Goal: Task Accomplishment & Management: Complete application form

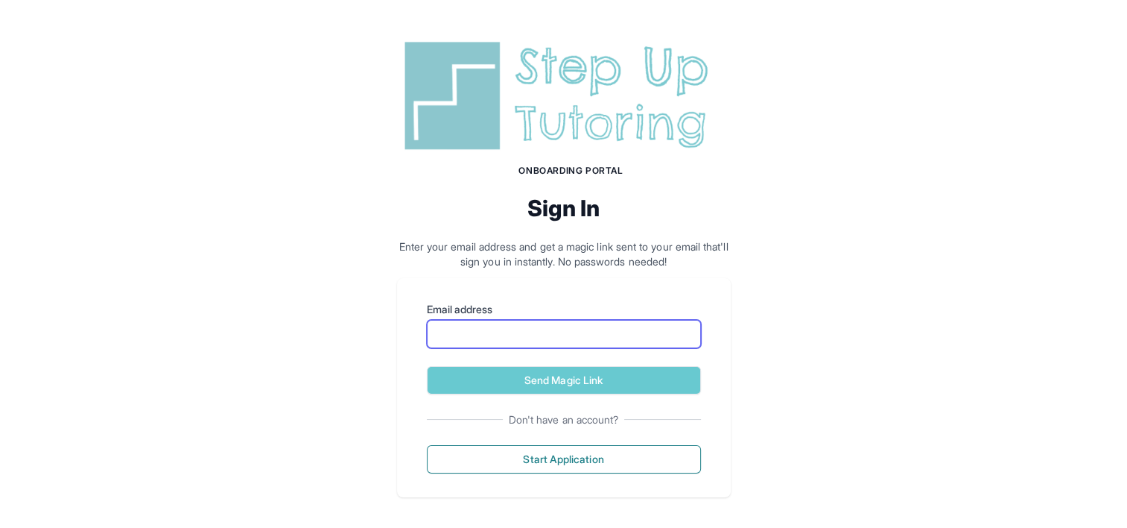
drag, startPoint x: 488, startPoint y: 336, endPoint x: 500, endPoint y: 331, distance: 13.0
click at [488, 336] on input "Email address" at bounding box center [564, 334] width 274 height 28
type input "**********"
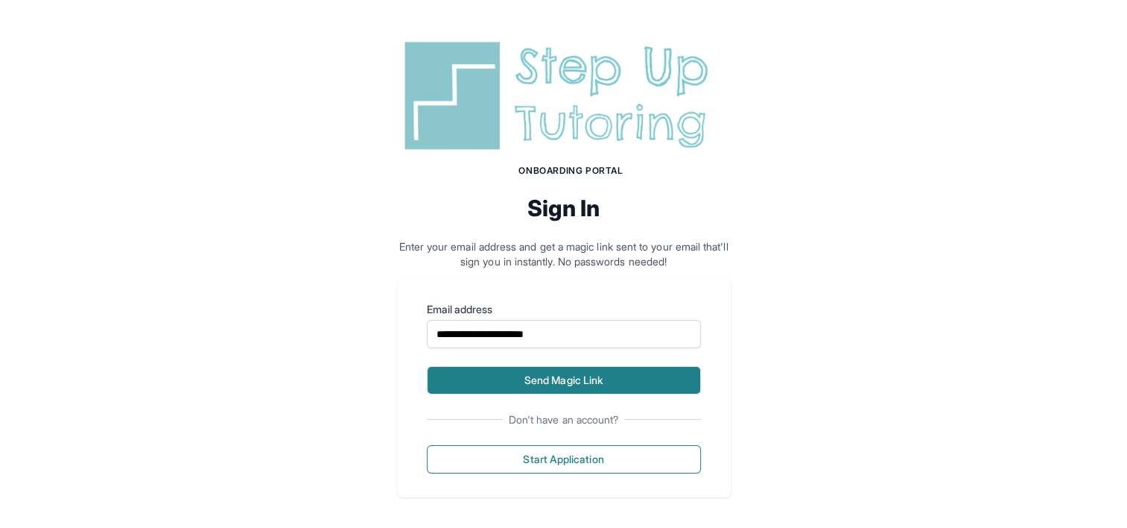
click at [539, 390] on button "Send Magic Link" at bounding box center [564, 380] width 274 height 28
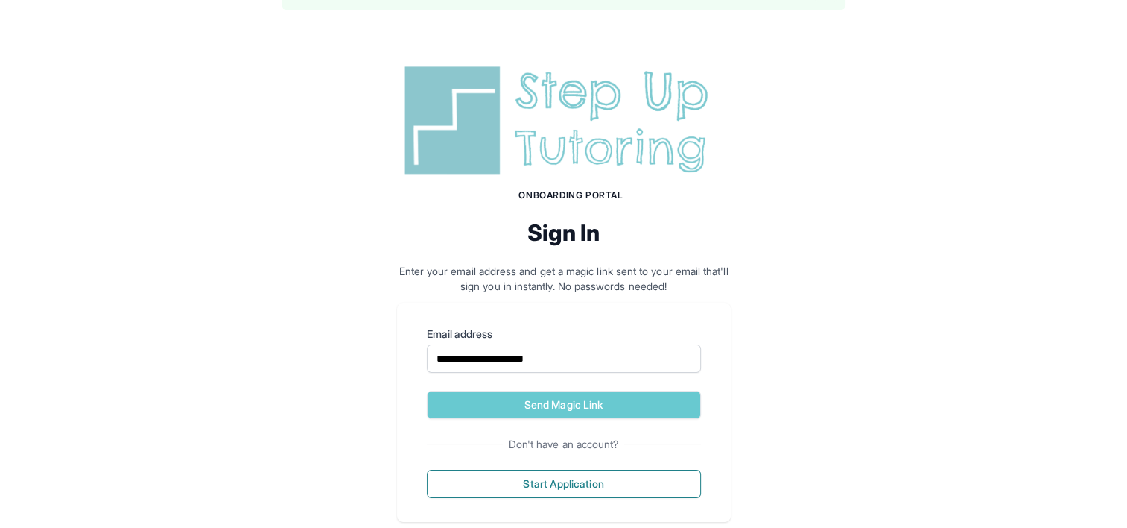
scroll to position [73, 0]
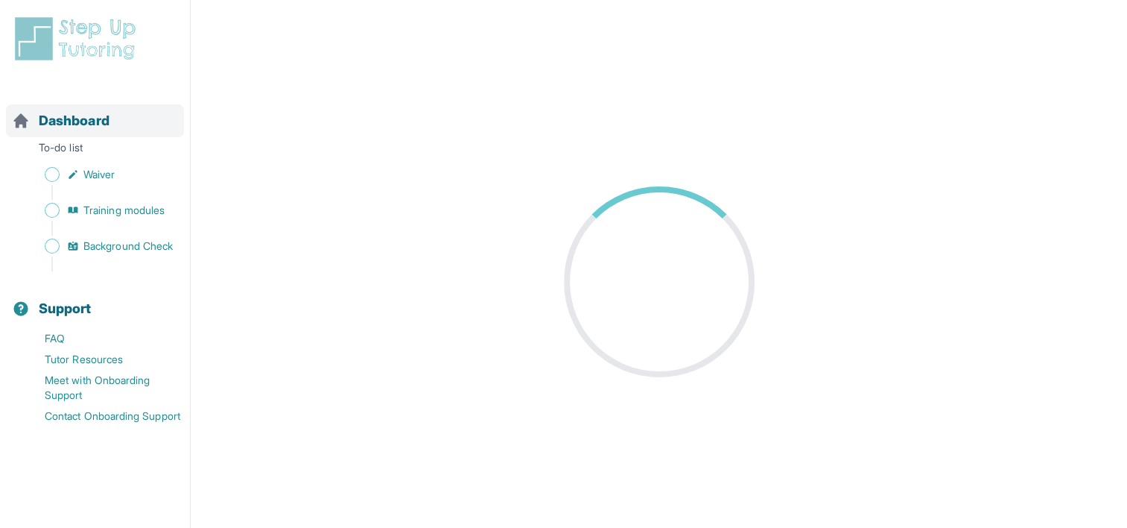
click at [98, 116] on span "Dashboard" at bounding box center [74, 120] width 71 height 21
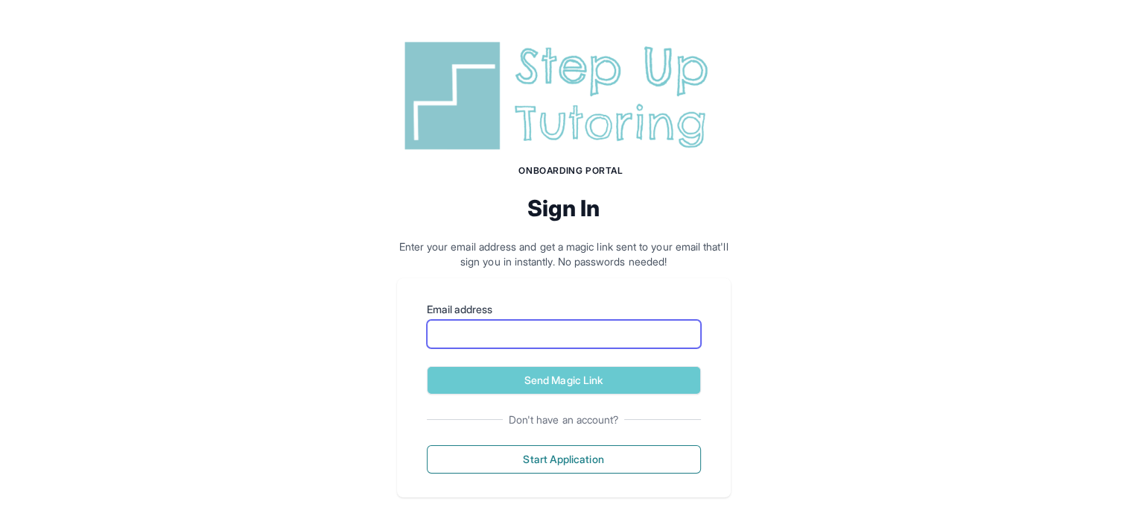
click at [501, 330] on input "Email address" at bounding box center [564, 334] width 274 height 28
type input "**********"
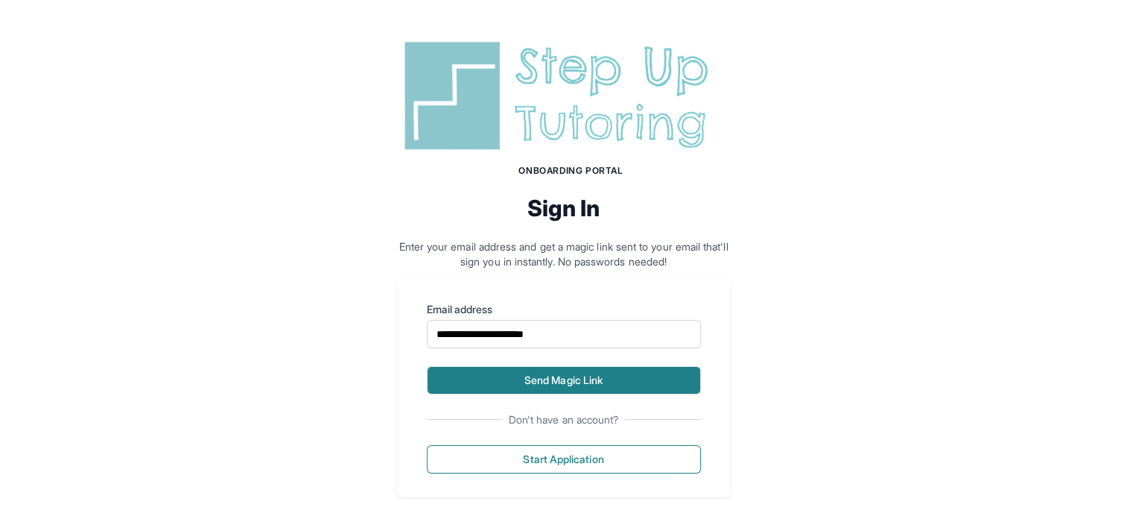
click at [520, 387] on button "Send Magic Link" at bounding box center [564, 380] width 274 height 28
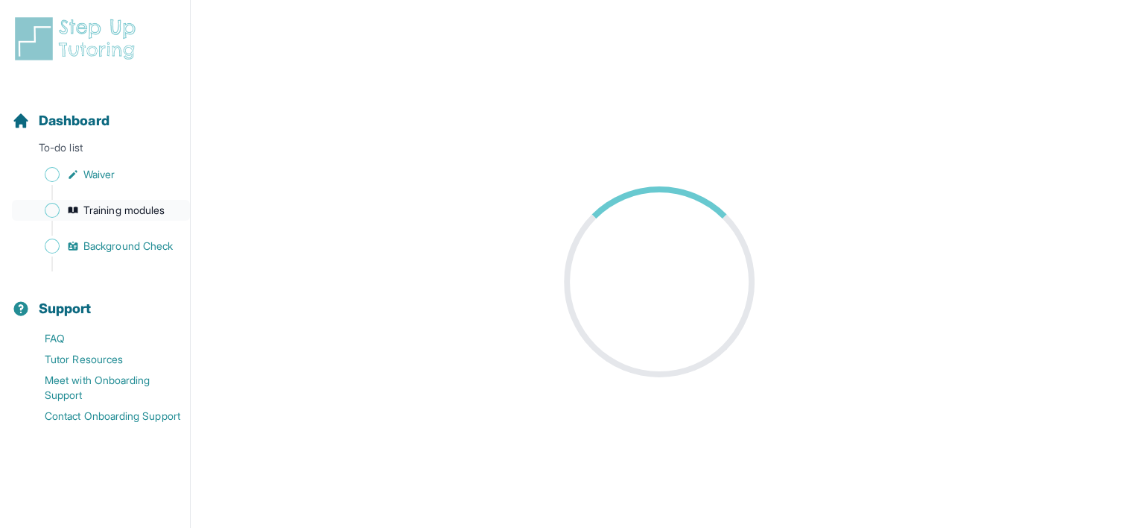
click at [115, 204] on span "Training modules" at bounding box center [123, 210] width 81 height 15
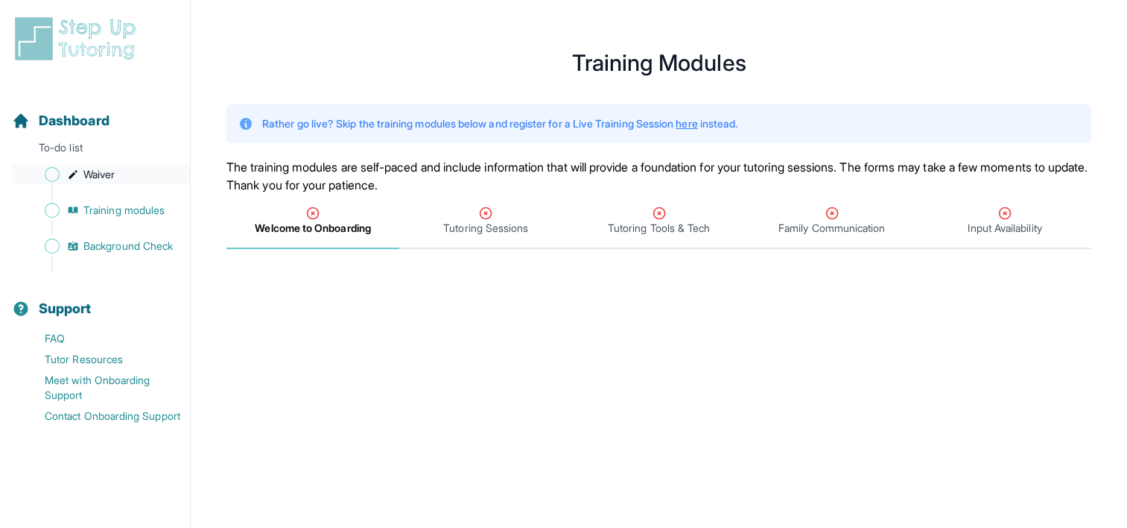
click at [105, 170] on span "Waiver" at bounding box center [98, 174] width 31 height 15
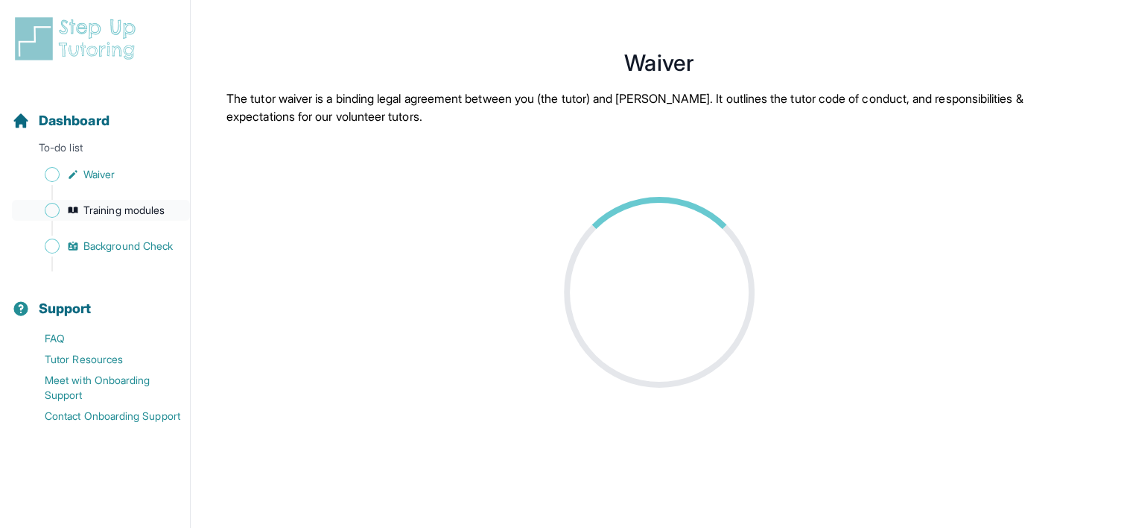
click at [104, 202] on link "Training modules" at bounding box center [101, 210] width 178 height 21
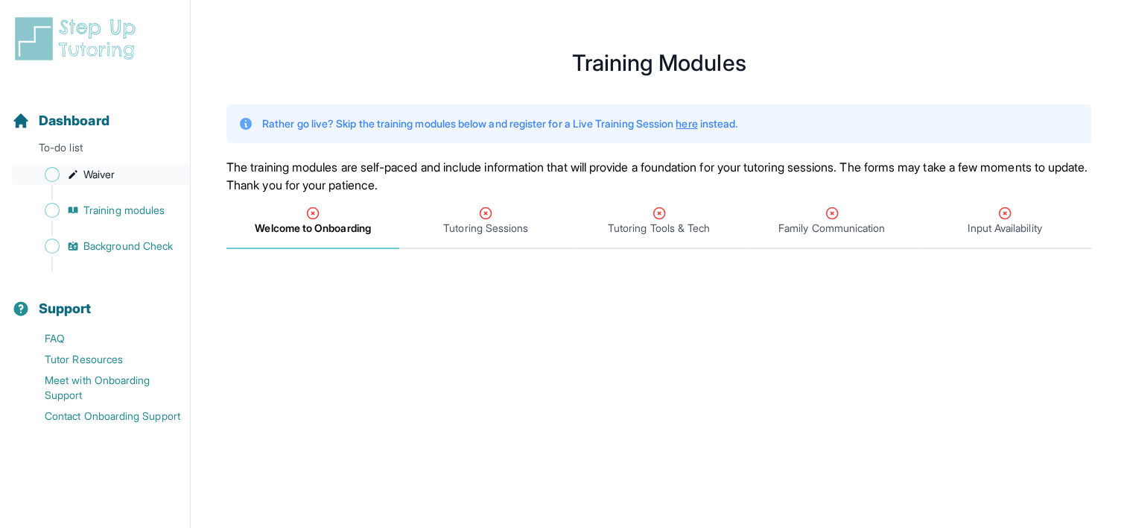
click at [101, 168] on span "Waiver" at bounding box center [98, 174] width 31 height 15
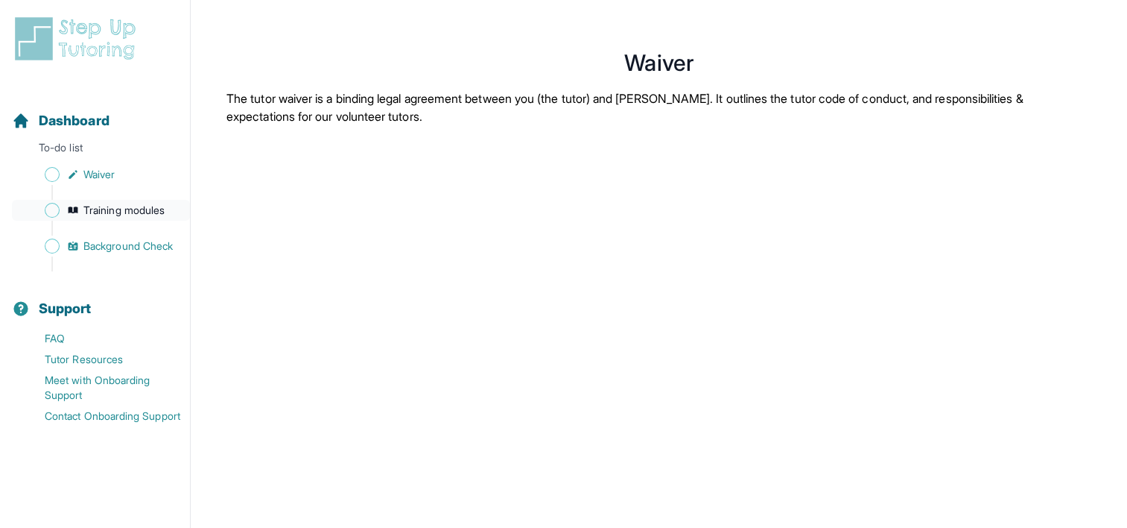
click at [98, 203] on span "Training modules" at bounding box center [123, 210] width 81 height 15
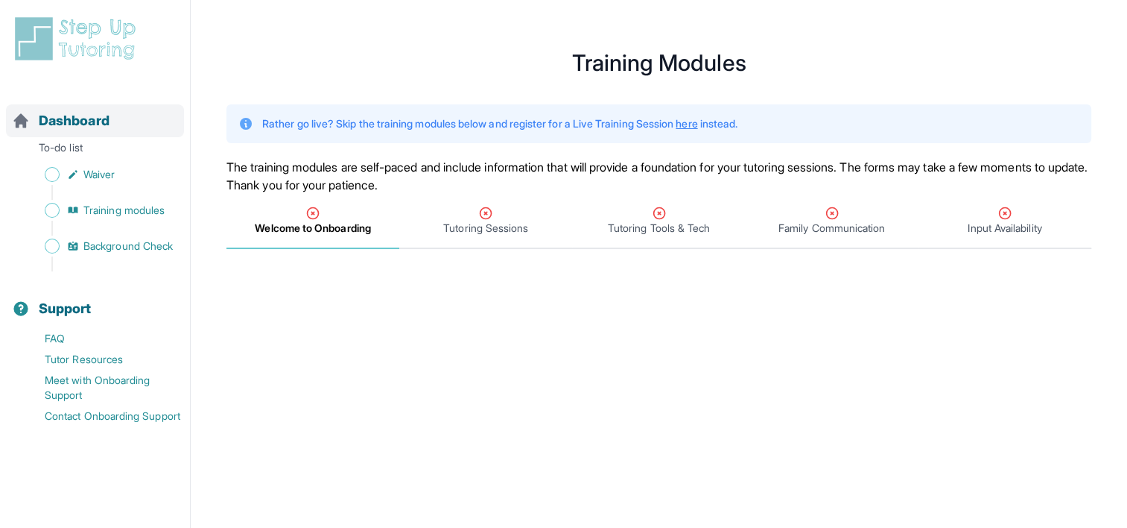
click at [101, 124] on span "Dashboard" at bounding box center [74, 120] width 71 height 21
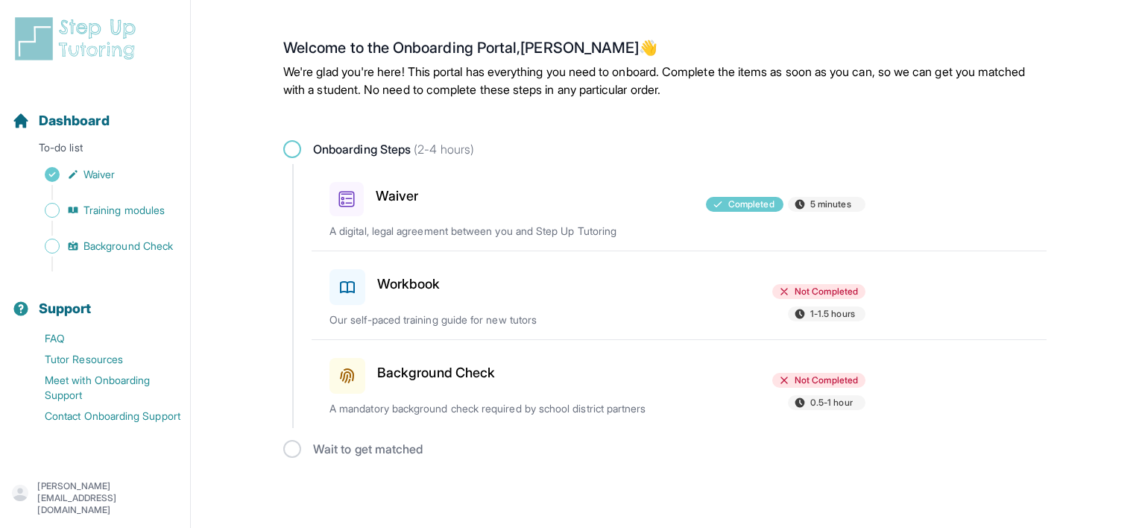
click at [420, 281] on h3 "Workbook" at bounding box center [408, 283] width 63 height 21
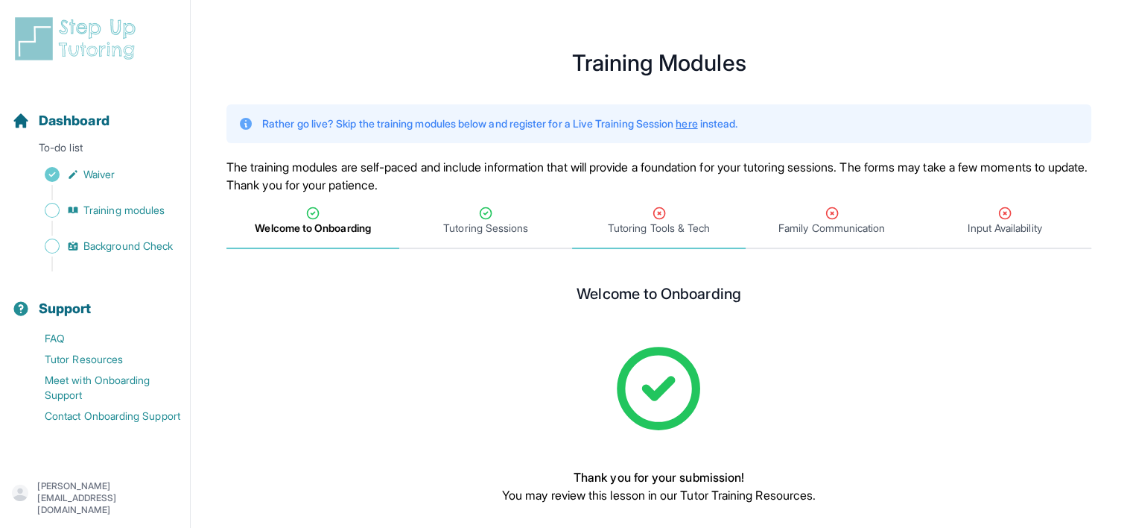
click at [650, 215] on div "Tutoring Tools & Tech" at bounding box center [658, 221] width 167 height 30
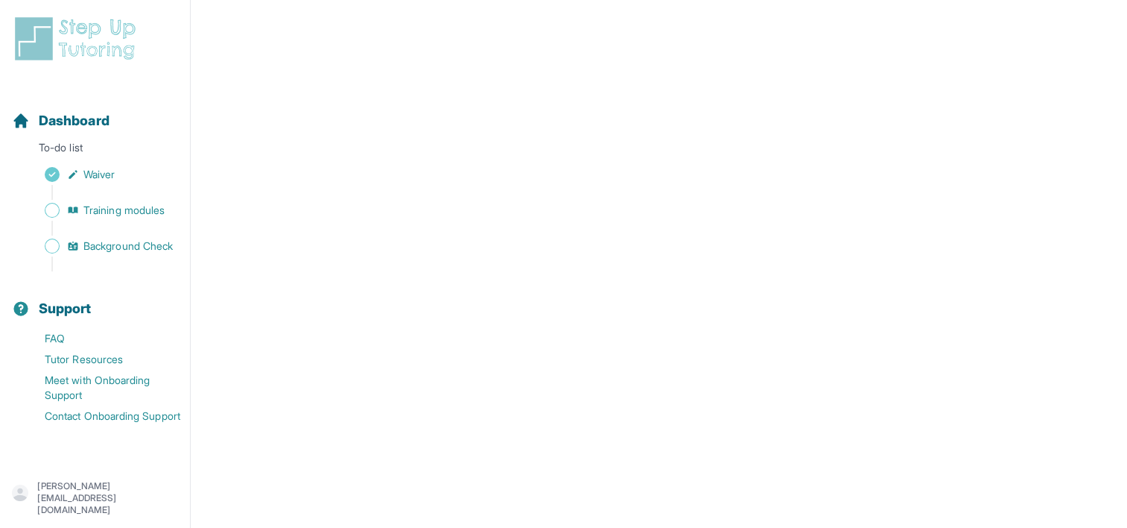
scroll to position [278, 0]
click at [73, 148] on p "To-do list" at bounding box center [95, 150] width 178 height 21
click at [75, 118] on span "Dashboard" at bounding box center [74, 120] width 71 height 21
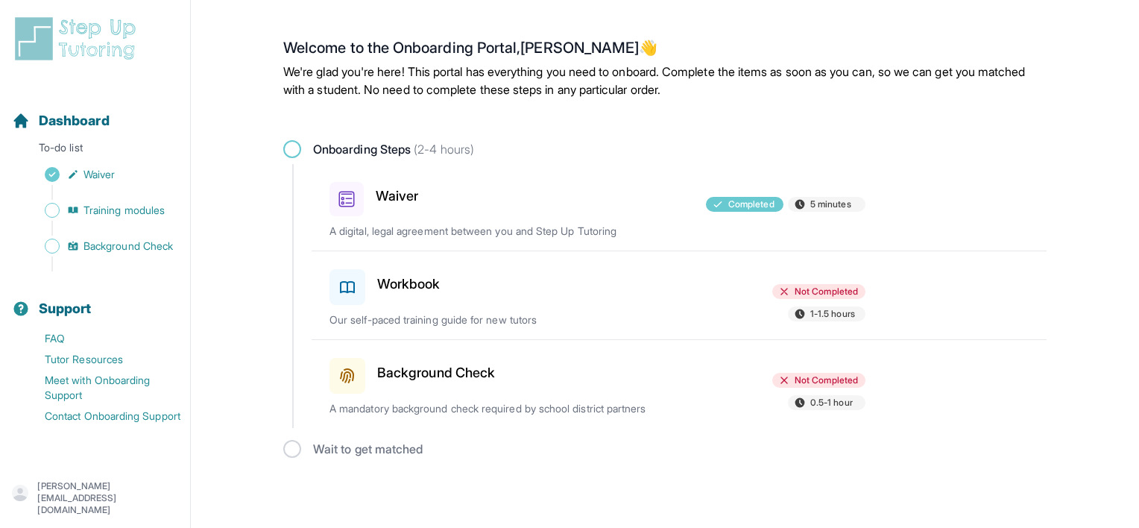
click at [519, 277] on div at bounding box center [597, 284] width 174 height 42
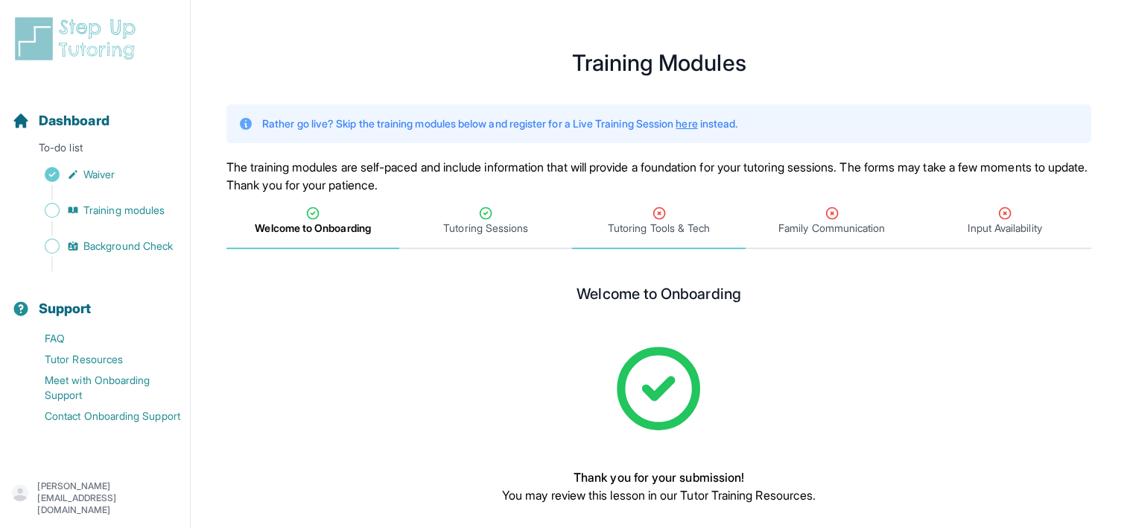
click at [665, 214] on icon "Tabs" at bounding box center [659, 213] width 11 height 11
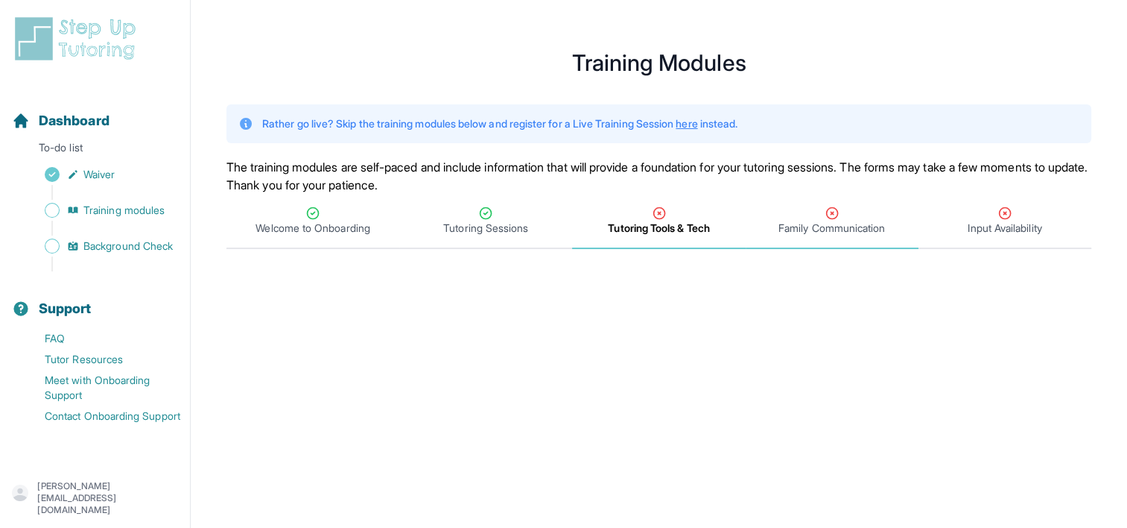
click at [838, 230] on span "Family Communication" at bounding box center [832, 228] width 107 height 15
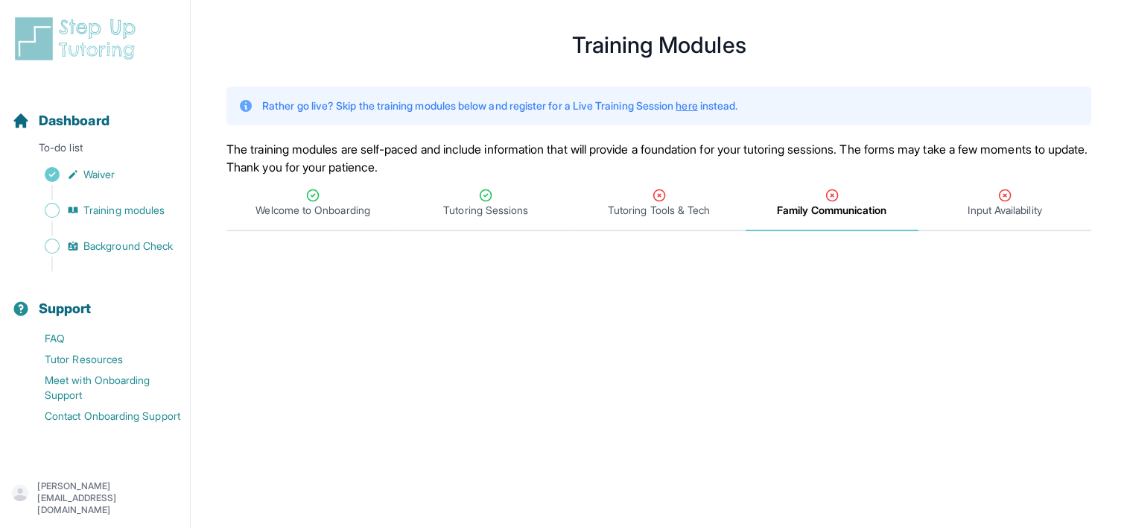
scroll to position [16, 0]
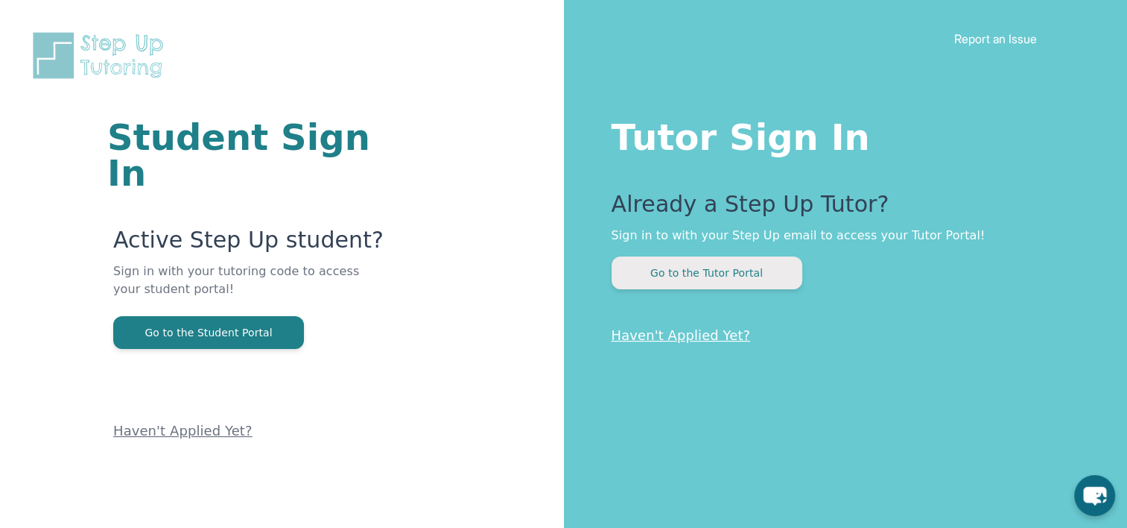
click at [735, 271] on button "Go to the Tutor Portal" at bounding box center [707, 272] width 191 height 33
click at [712, 277] on button "Go to the Tutor Portal" at bounding box center [707, 272] width 191 height 33
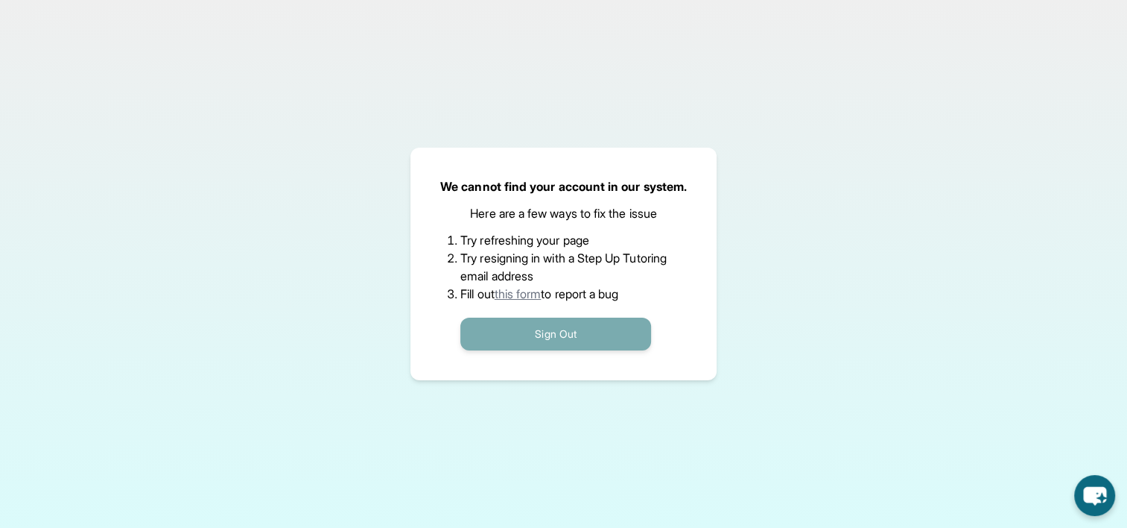
click at [540, 335] on button "Sign Out" at bounding box center [556, 333] width 191 height 33
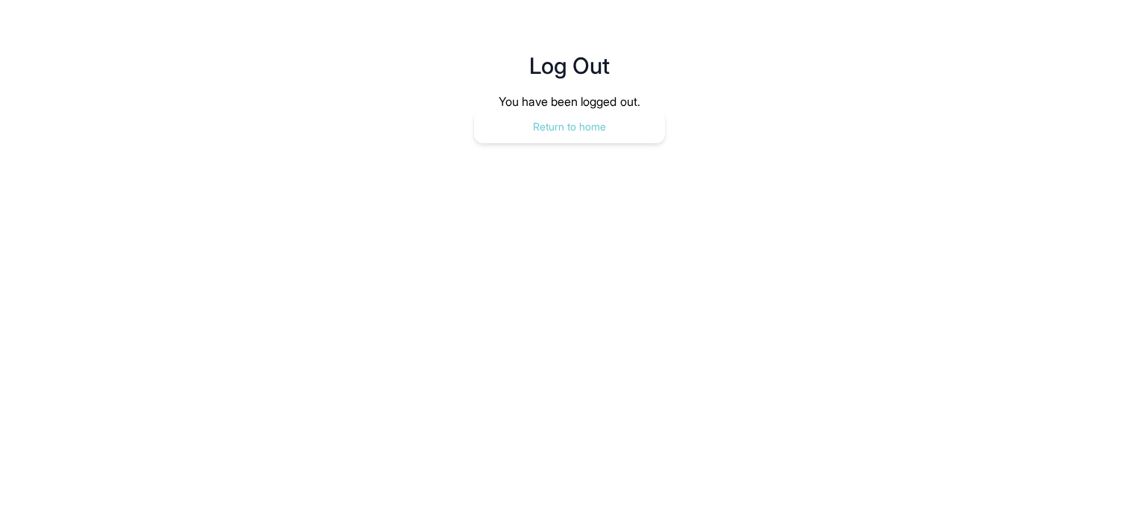
click at [552, 133] on button "Return to home" at bounding box center [569, 126] width 191 height 33
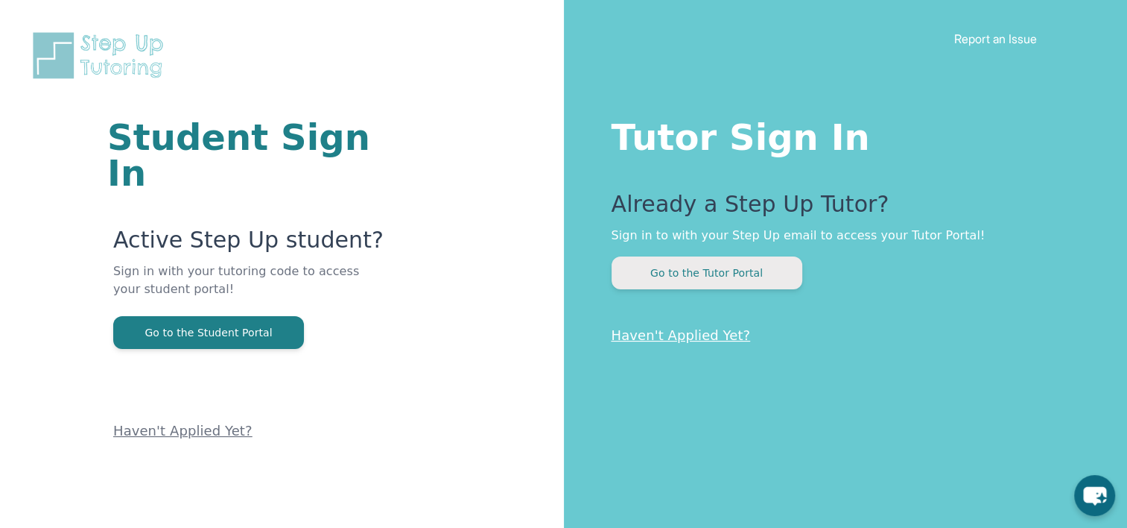
click at [701, 280] on button "Go to the Tutor Portal" at bounding box center [707, 272] width 191 height 33
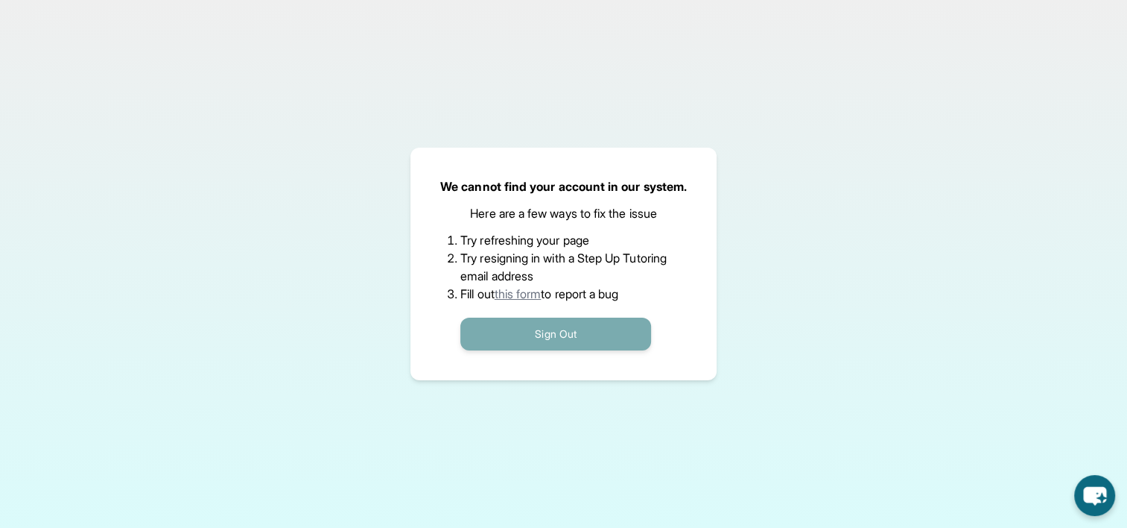
click at [576, 339] on button "Sign Out" at bounding box center [556, 333] width 191 height 33
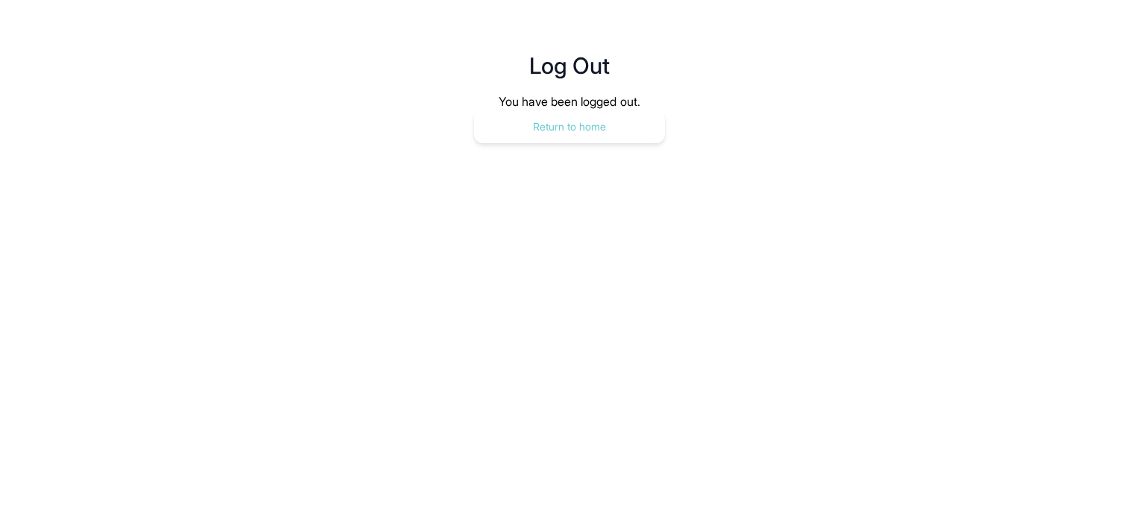
click at [549, 123] on button "Return to home" at bounding box center [569, 126] width 191 height 33
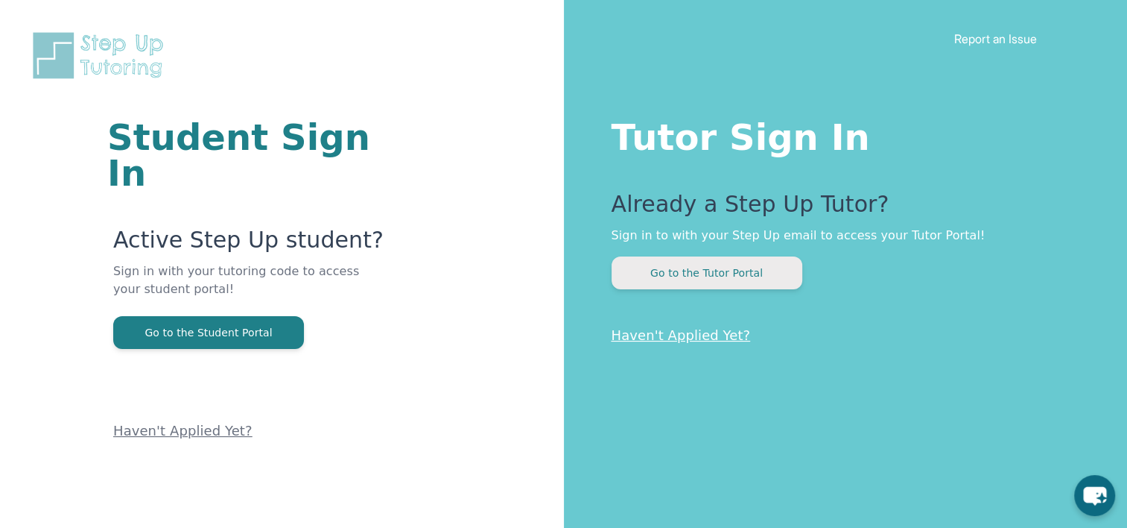
click at [699, 276] on button "Go to the Tutor Portal" at bounding box center [707, 272] width 191 height 33
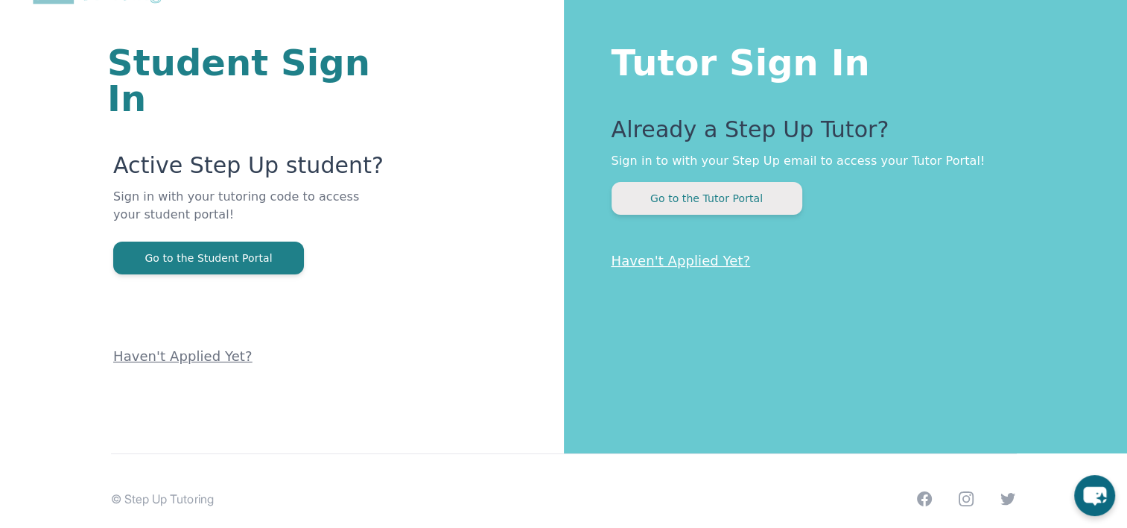
scroll to position [89, 0]
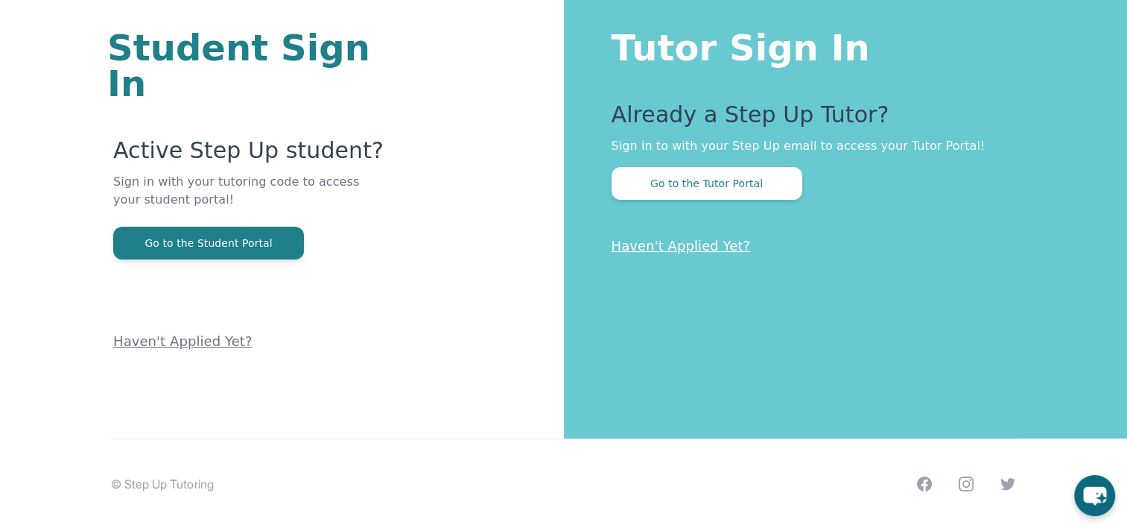
click at [709, 143] on p "Sign in to with your Step Up email to access your Tutor Portal!" at bounding box center [840, 146] width 457 height 18
click at [709, 167] on button "Go to the Tutor Portal" at bounding box center [707, 183] width 191 height 33
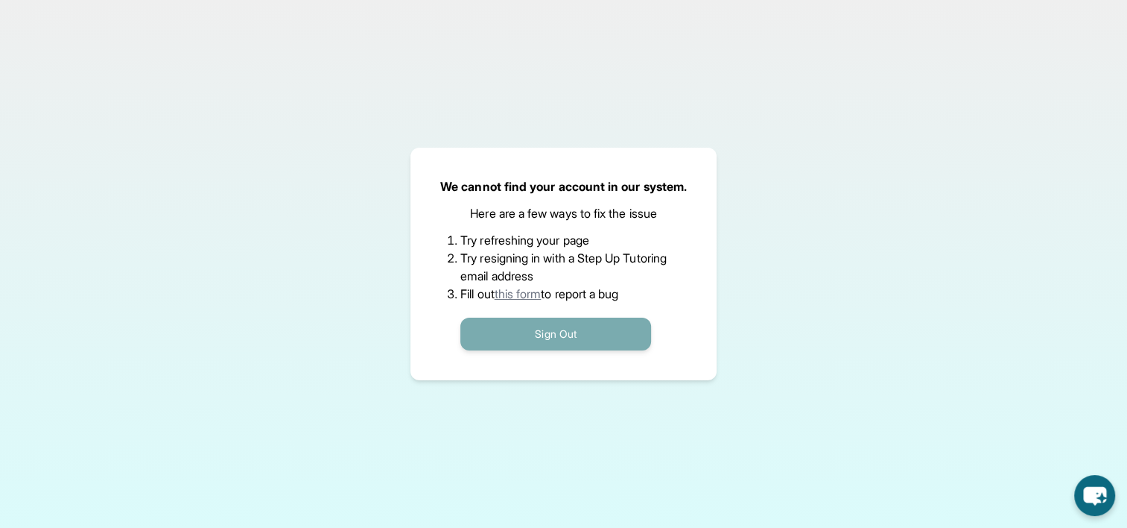
click at [542, 333] on button "Sign Out" at bounding box center [556, 333] width 191 height 33
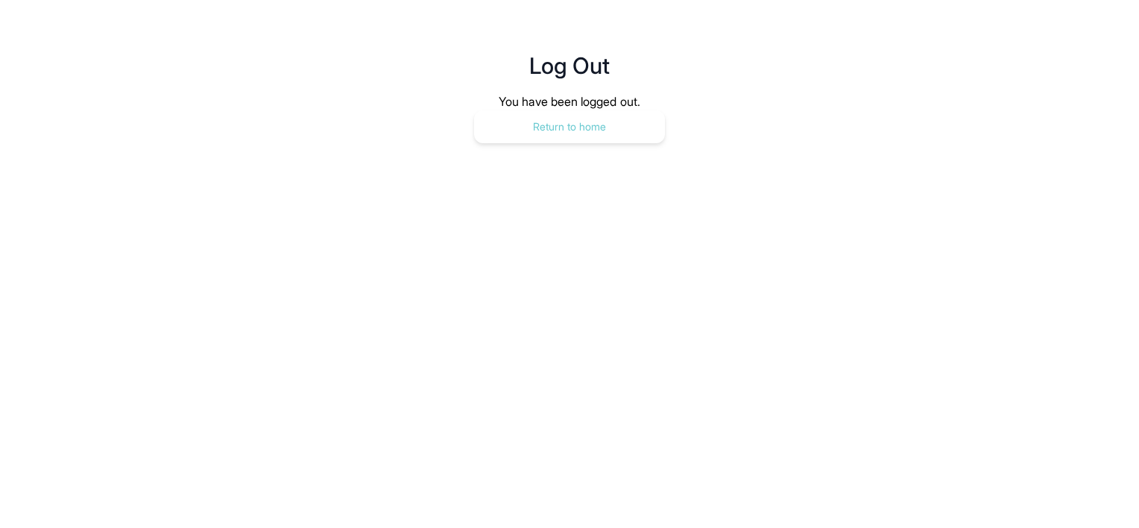
click at [578, 133] on button "Return to home" at bounding box center [569, 126] width 191 height 33
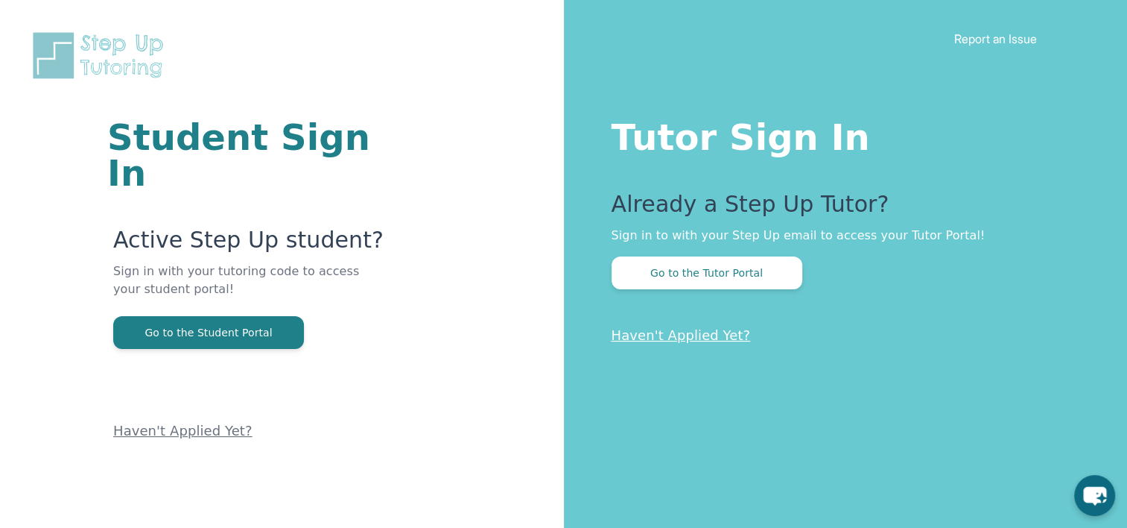
click at [697, 345] on p "Haven't Applied Yet?" at bounding box center [840, 335] width 457 height 21
click at [694, 334] on link "Haven't Applied Yet?" at bounding box center [681, 335] width 139 height 16
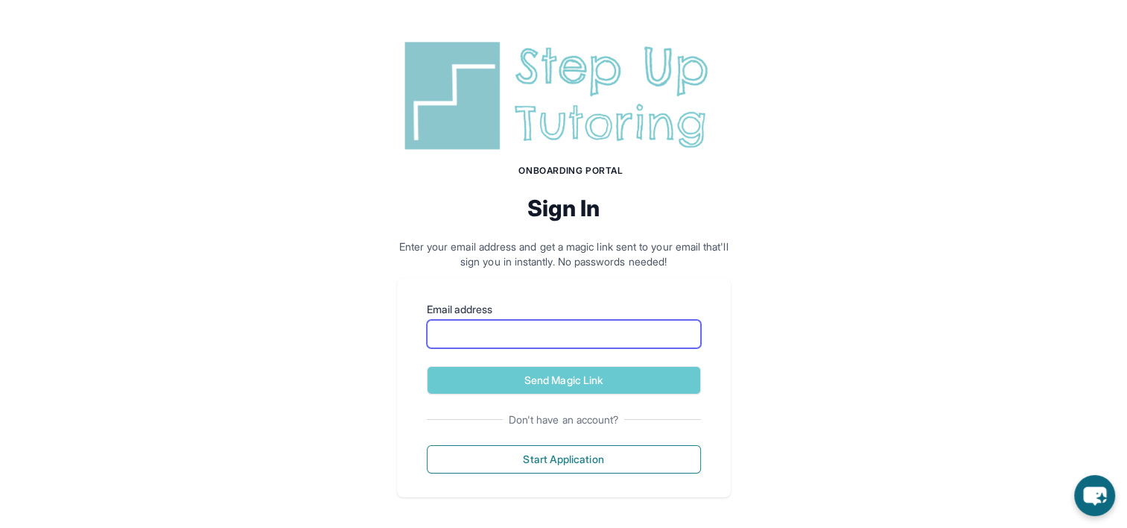
click at [484, 334] on input "Email address" at bounding box center [564, 334] width 274 height 28
type input "**********"
click at [510, 401] on div "**********" at bounding box center [564, 387] width 334 height 219
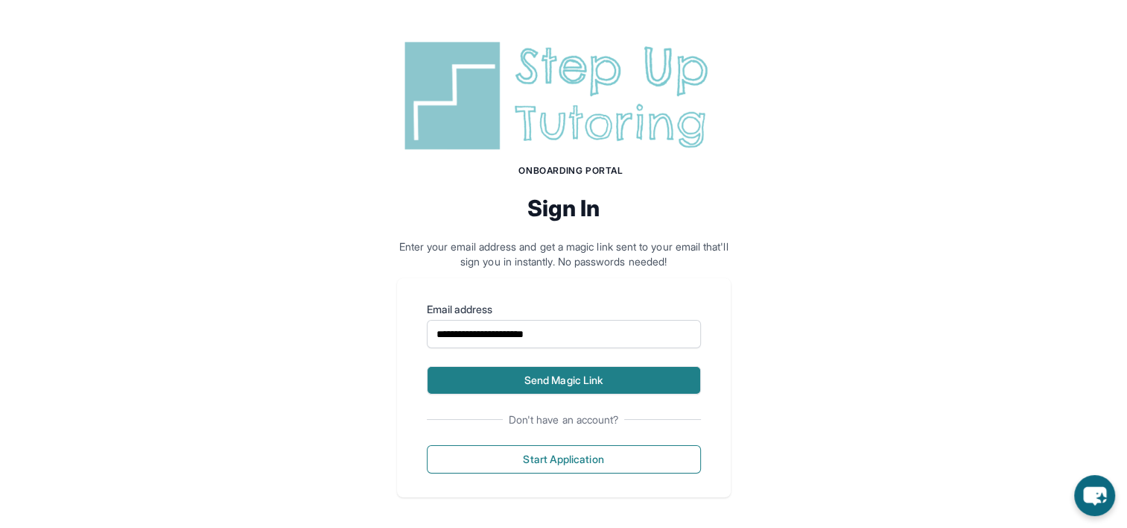
click at [509, 382] on button "Send Magic Link" at bounding box center [564, 380] width 274 height 28
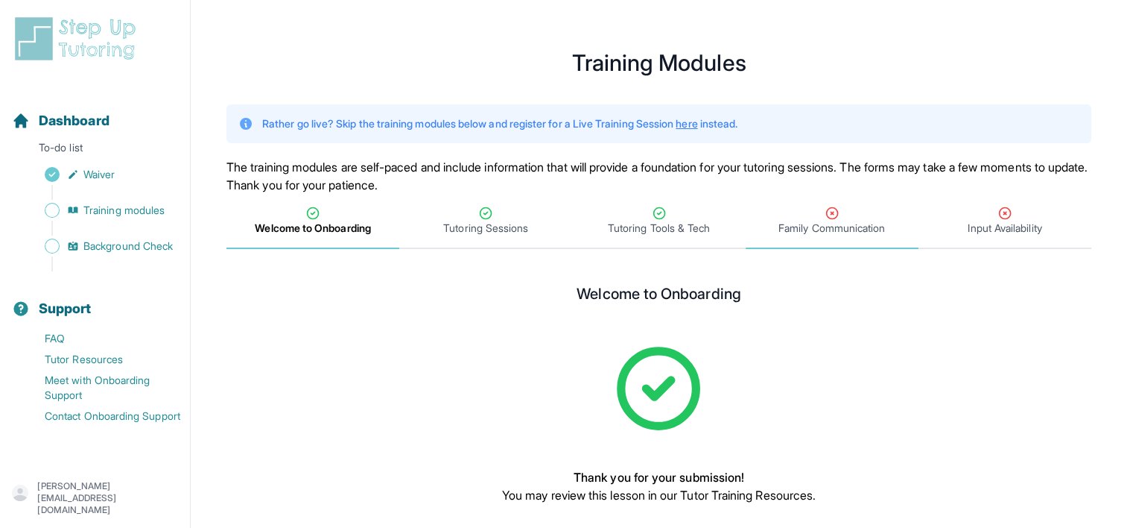
click at [828, 224] on span "Family Communication" at bounding box center [832, 228] width 107 height 15
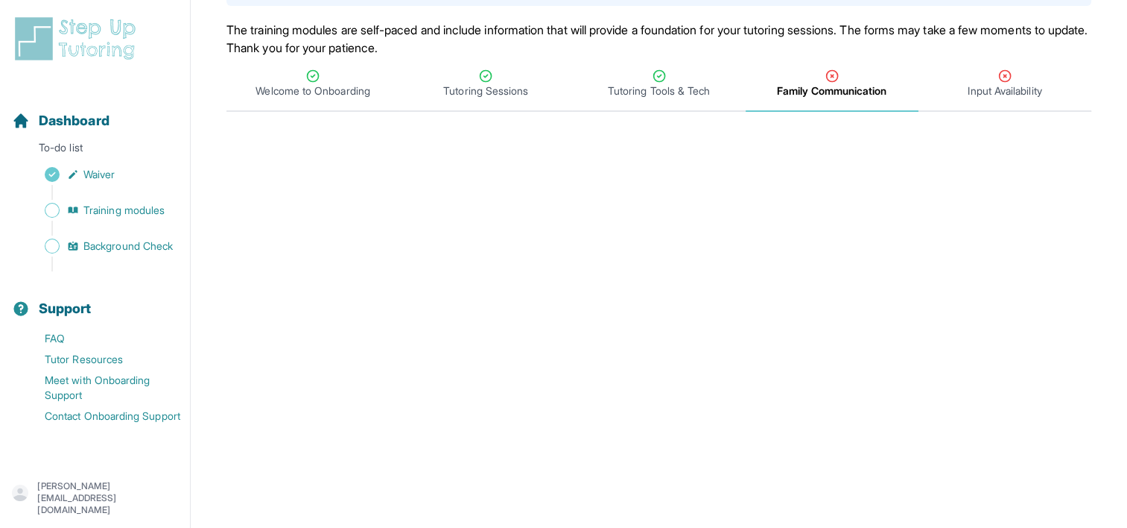
scroll to position [75, 0]
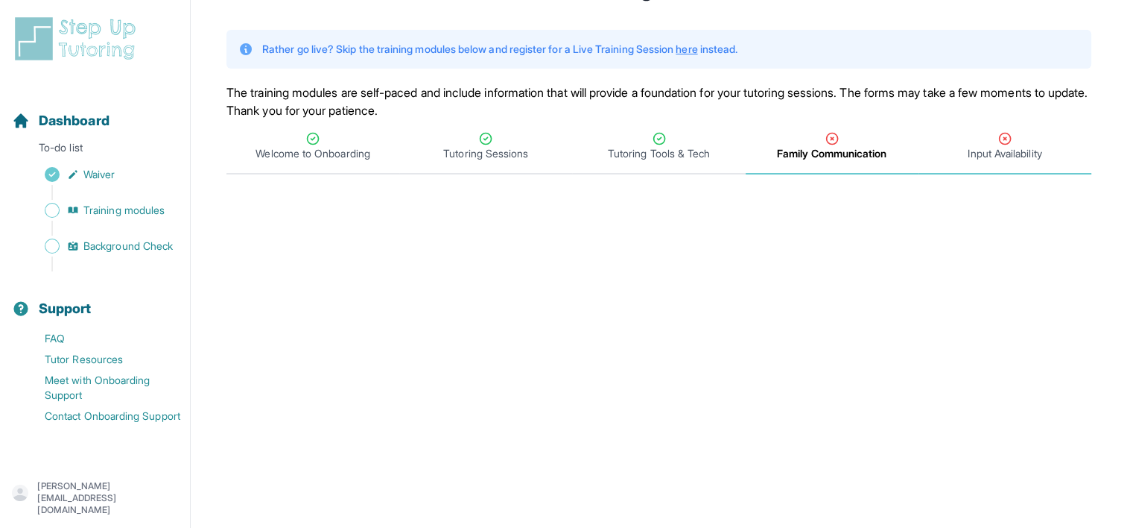
click at [988, 144] on div "Input Availability" at bounding box center [1005, 146] width 167 height 30
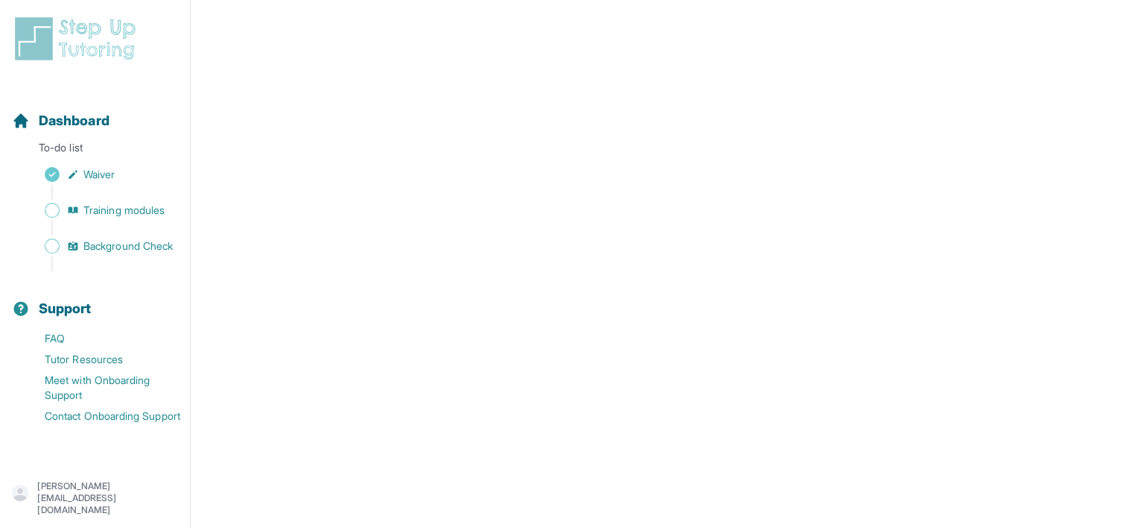
scroll to position [298, 0]
click at [114, 248] on span "Background Check" at bounding box center [127, 245] width 89 height 15
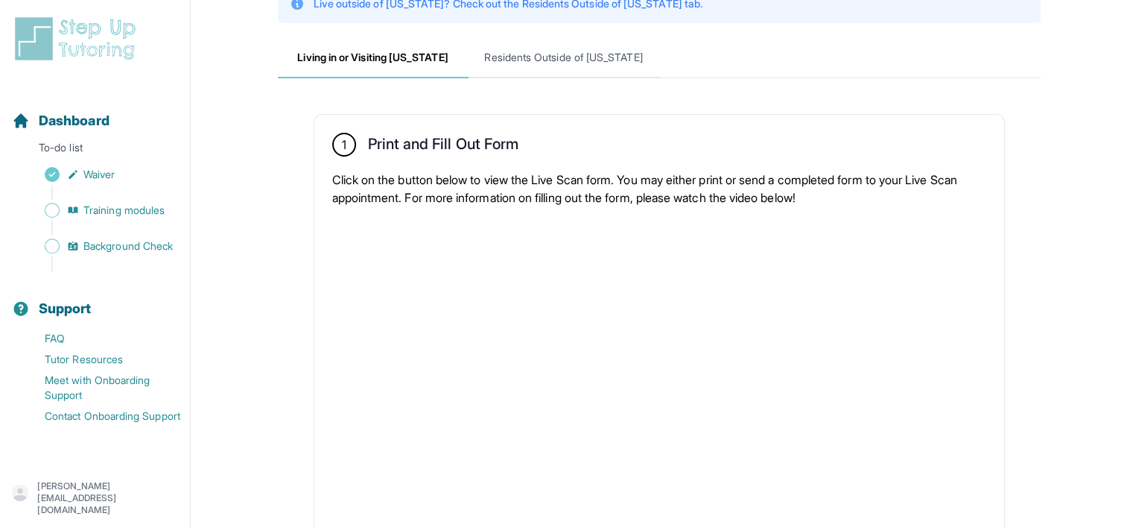
scroll to position [23, 0]
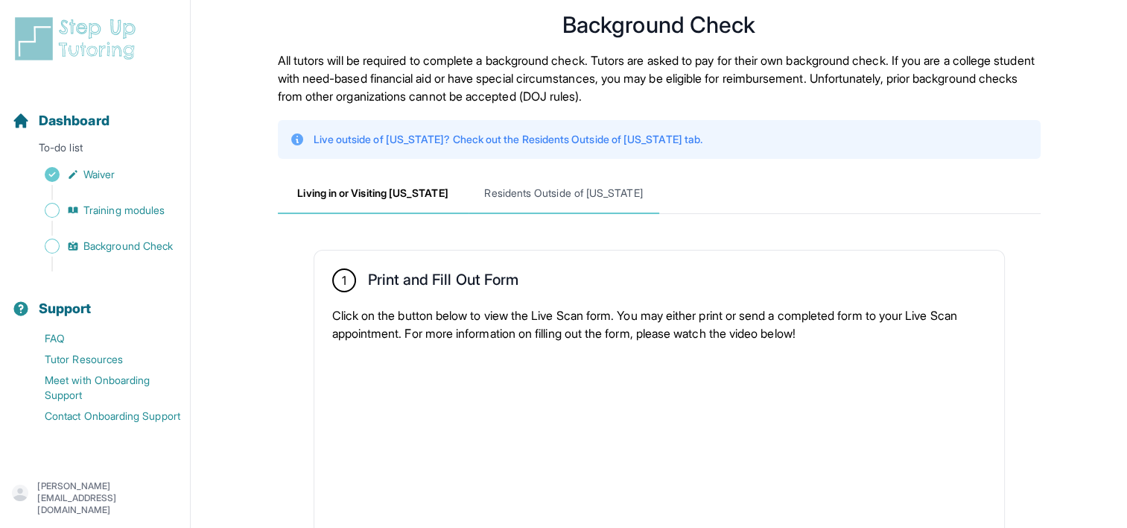
click at [513, 192] on span "Residents Outside of [US_STATE]" at bounding box center [564, 194] width 191 height 40
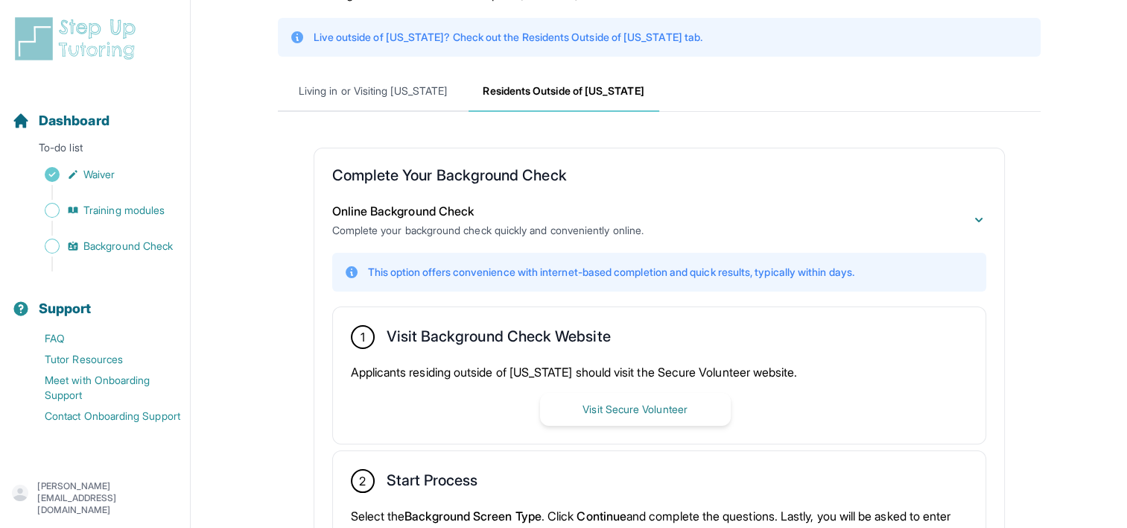
scroll to position [172, 0]
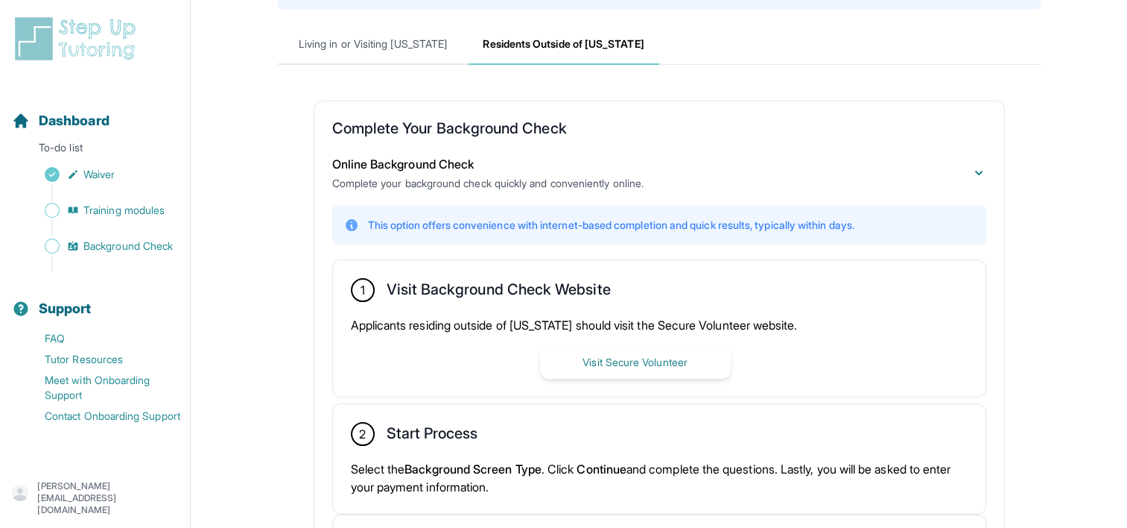
click at [462, 165] on span "Online Background Check" at bounding box center [403, 163] width 142 height 15
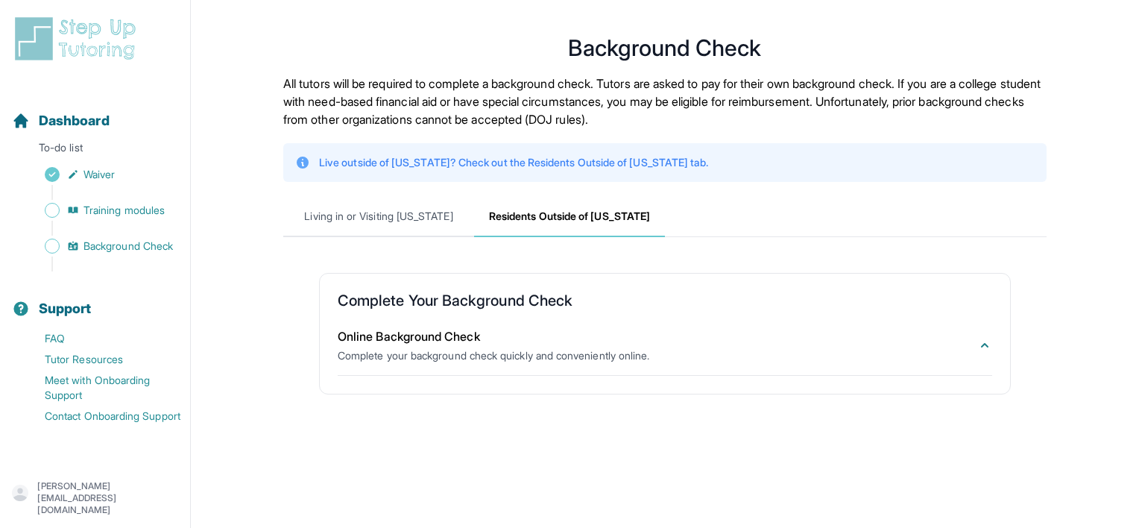
click at [563, 222] on span "Residents Outside of [US_STATE]" at bounding box center [569, 217] width 191 height 40
click at [506, 328] on div "Online Background Check Complete your background check quickly and conveniently…" at bounding box center [665, 345] width 654 height 60
click at [504, 336] on div "Online Background Check Complete your background check quickly and conveniently…" at bounding box center [493, 345] width 311 height 36
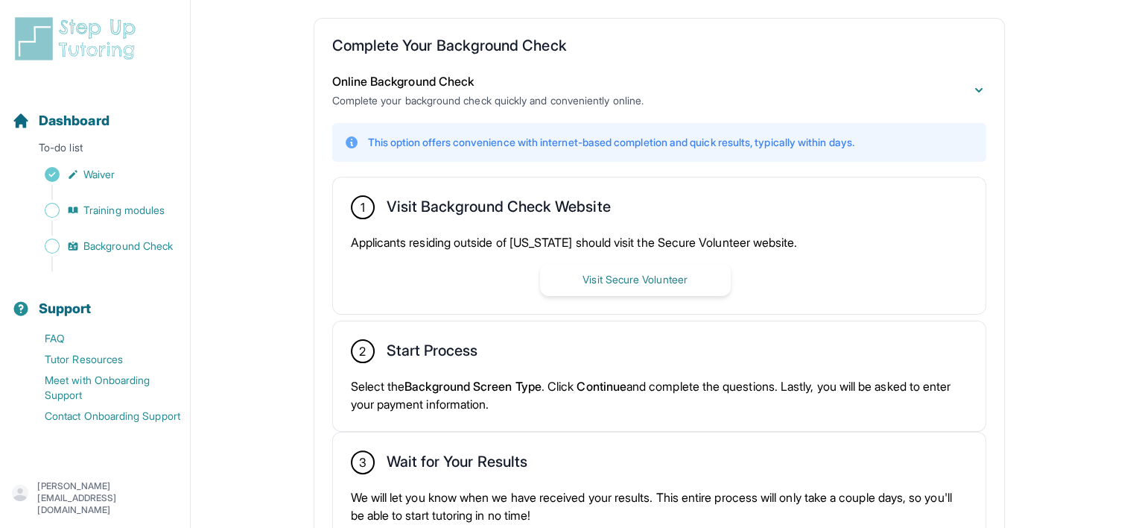
scroll to position [298, 0]
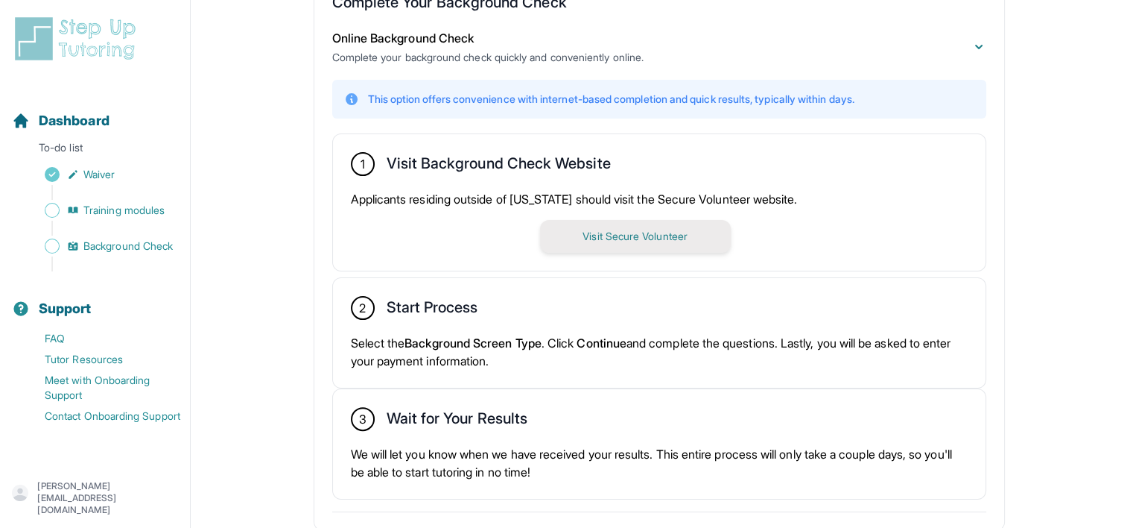
click at [617, 238] on button "Visit Secure Volunteer" at bounding box center [635, 236] width 191 height 33
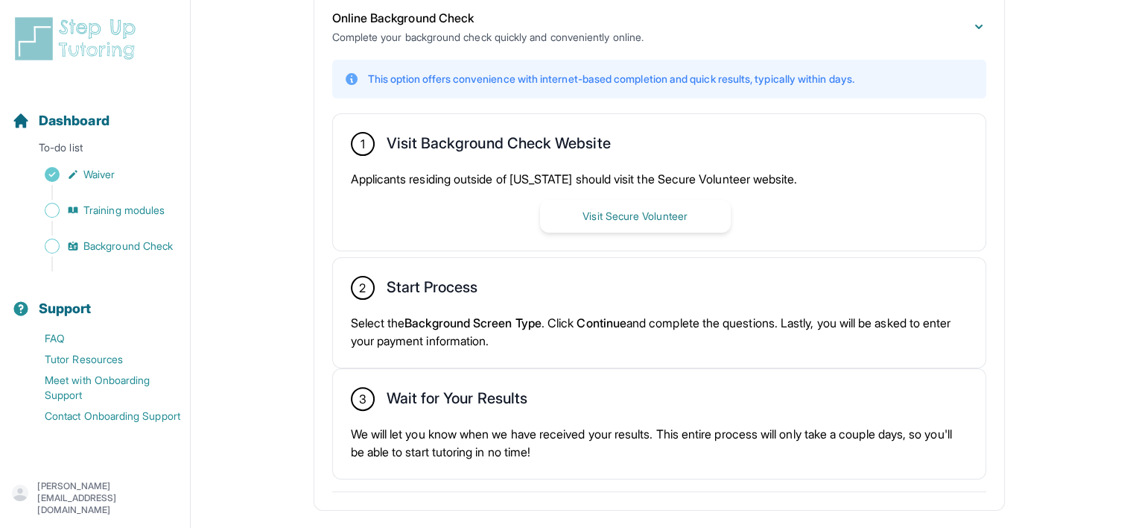
scroll to position [355, 0]
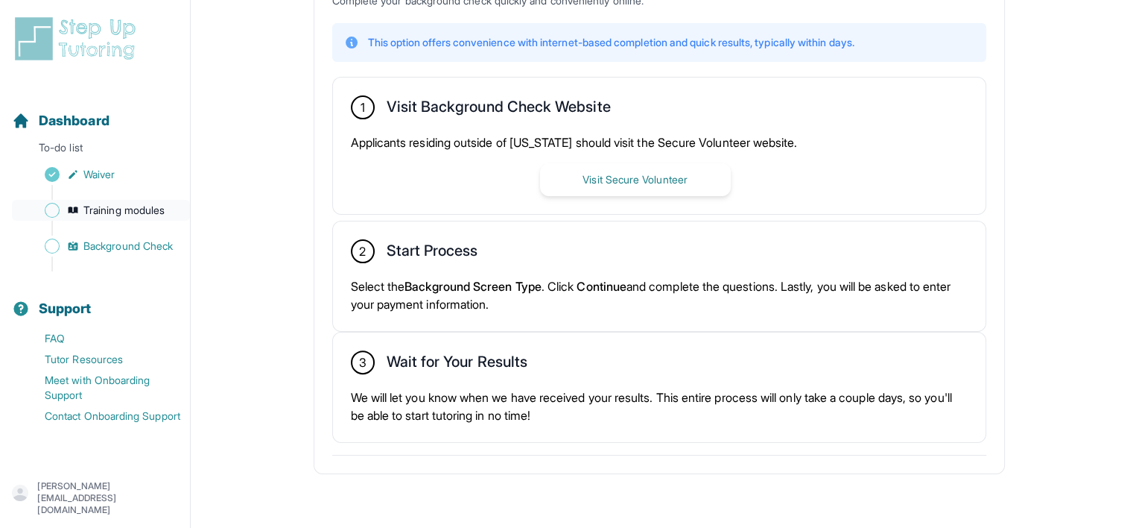
click at [151, 212] on span "Training modules" at bounding box center [123, 210] width 81 height 15
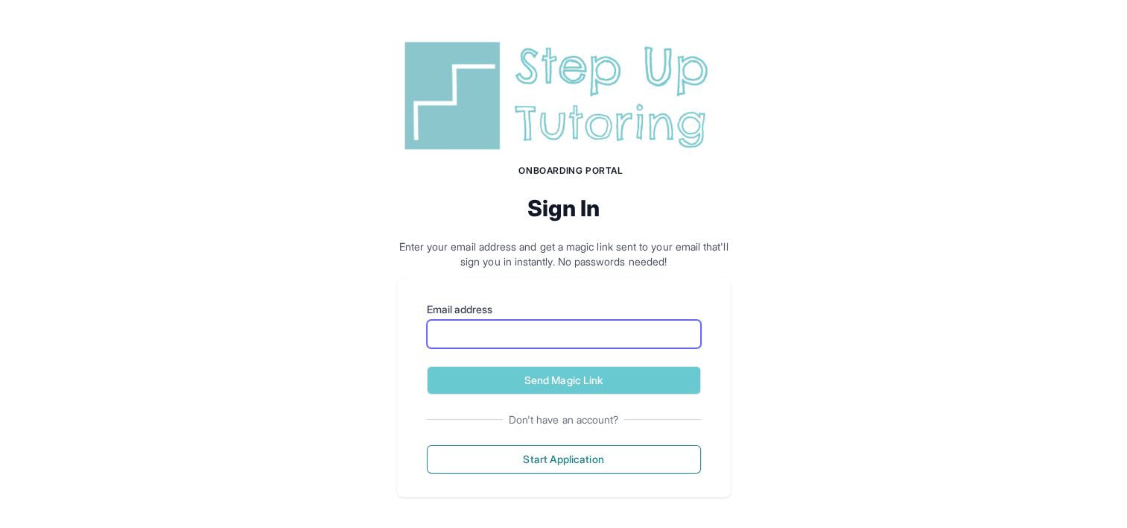
click at [450, 341] on input "Email address" at bounding box center [564, 334] width 274 height 28
type input "**********"
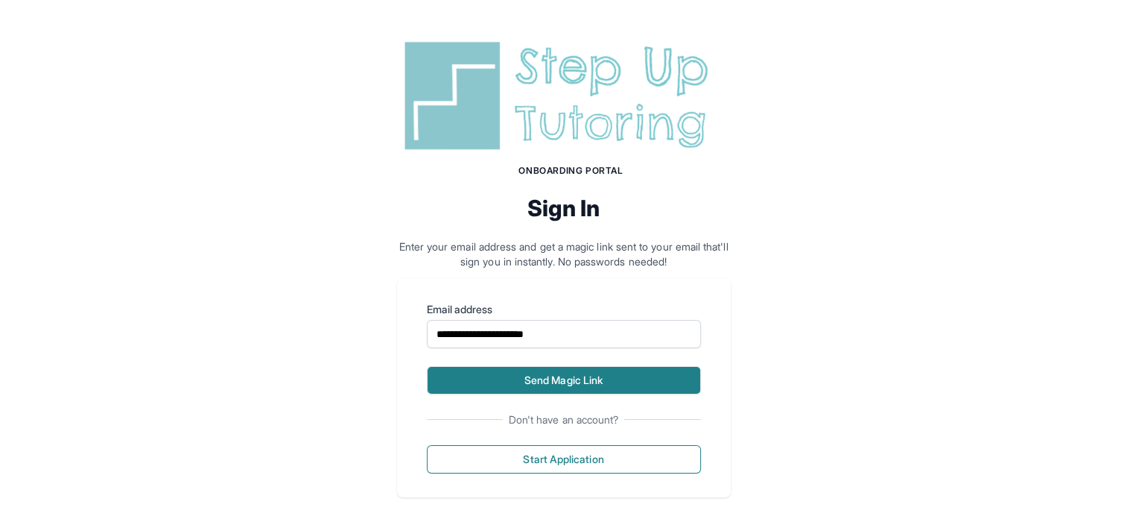
click at [515, 377] on button "Send Magic Link" at bounding box center [564, 380] width 274 height 28
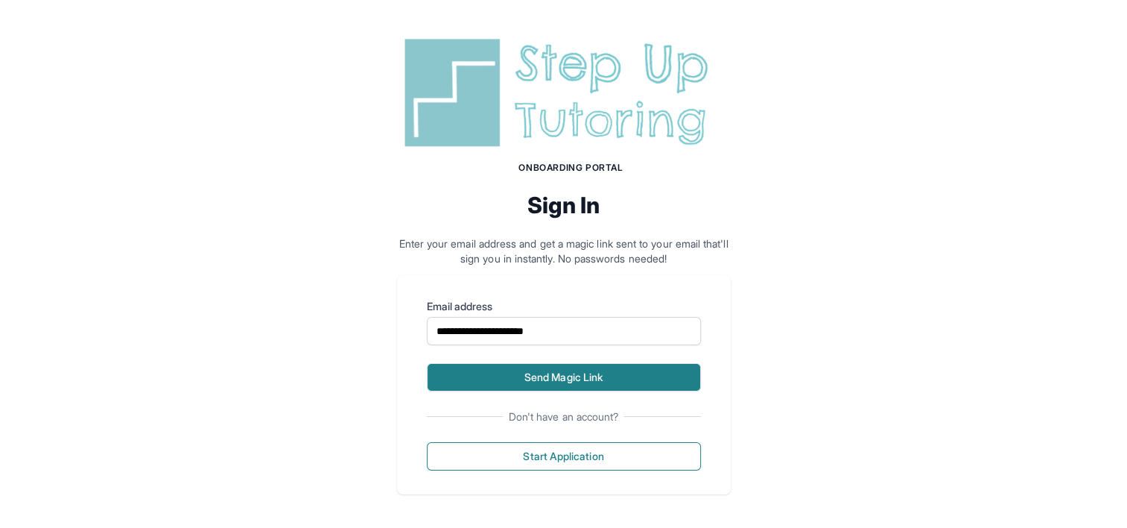
scroll to position [73, 0]
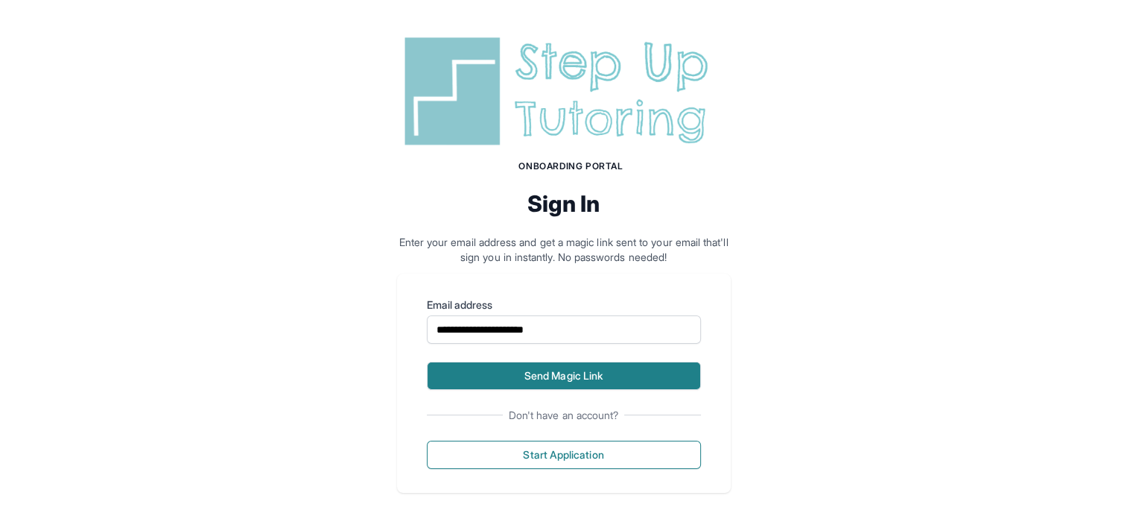
click at [546, 374] on button "Send Magic Link" at bounding box center [564, 375] width 274 height 28
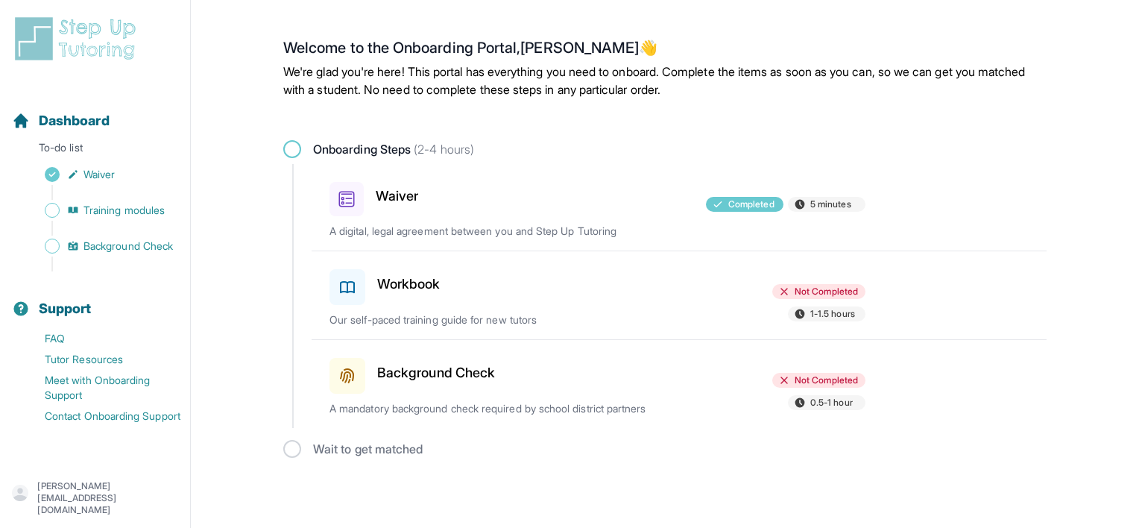
click at [417, 274] on h3 "Workbook" at bounding box center [408, 283] width 63 height 21
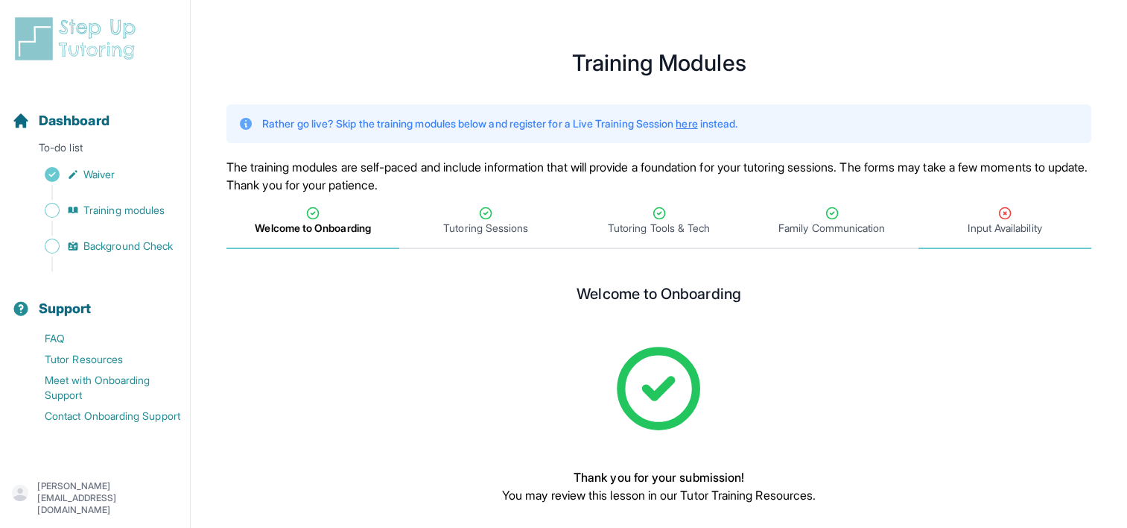
click at [1015, 221] on span "Input Availability" at bounding box center [1005, 228] width 74 height 15
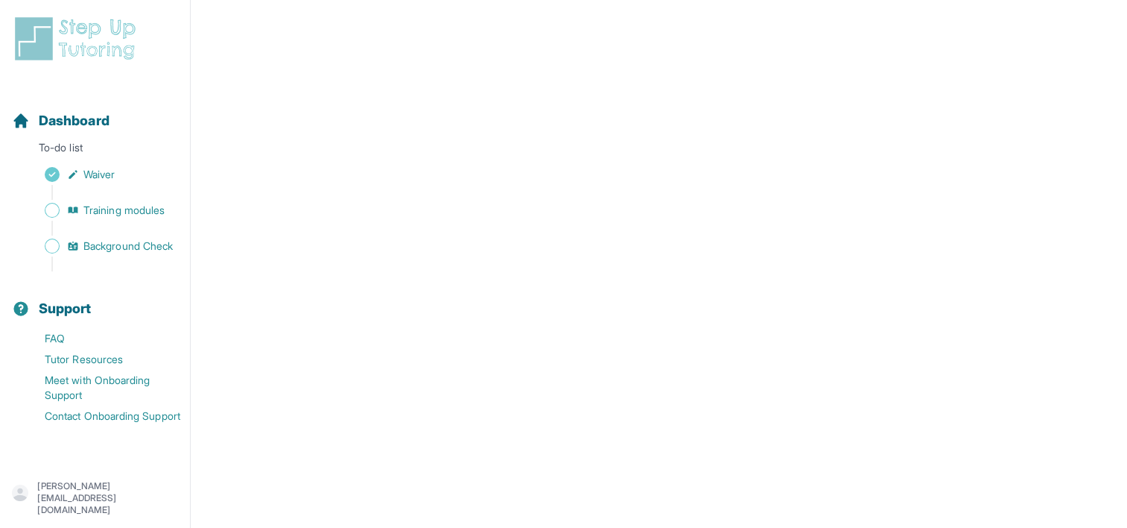
scroll to position [447, 0]
click at [78, 128] on span "Dashboard" at bounding box center [74, 120] width 71 height 21
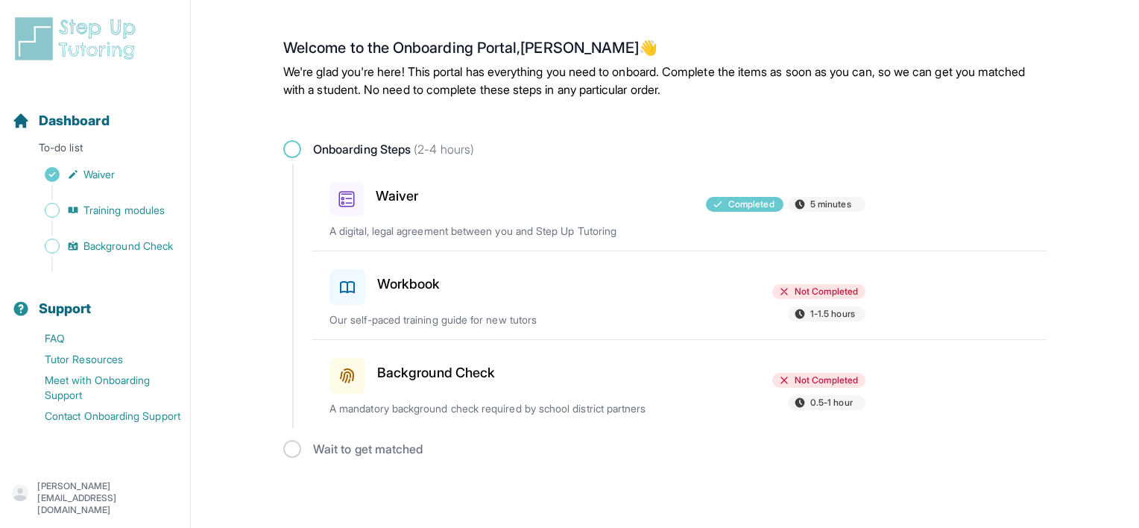
click at [400, 199] on h3 "Waiver" at bounding box center [397, 196] width 42 height 21
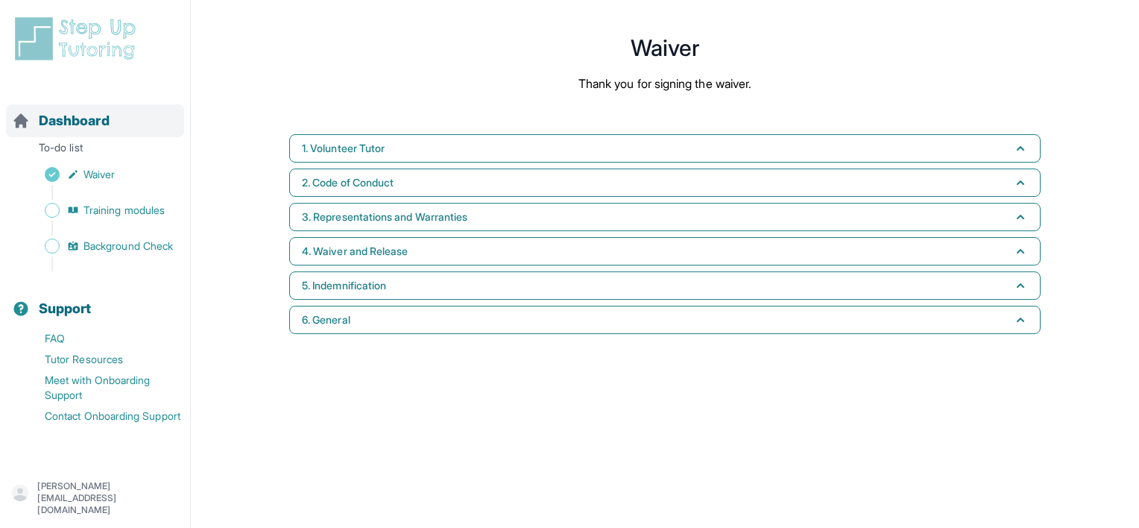
click at [87, 125] on span "Dashboard" at bounding box center [74, 120] width 71 height 21
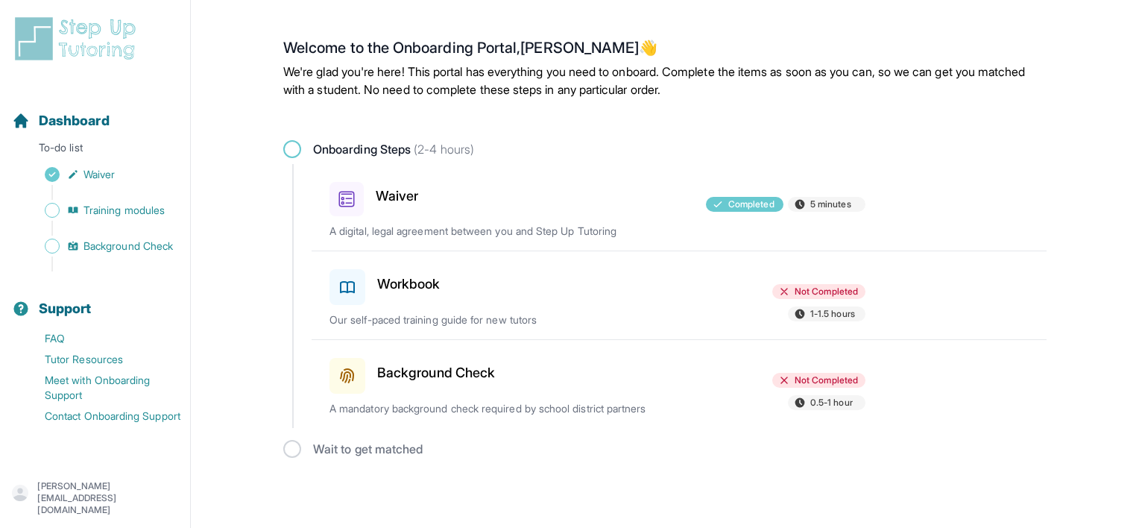
click at [416, 292] on h3 "Workbook" at bounding box center [408, 283] width 63 height 21
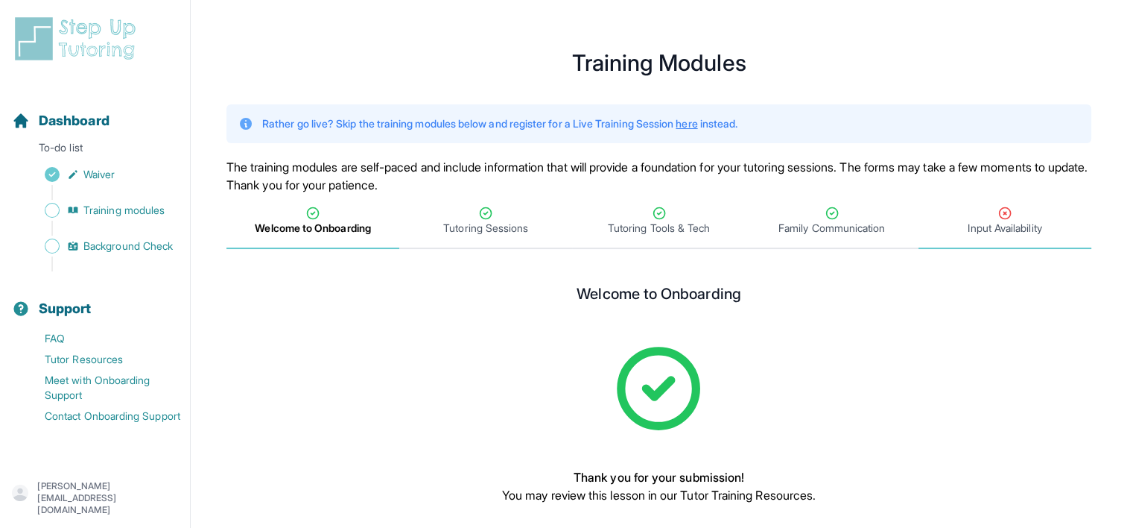
click at [1016, 227] on span "Input Availability" at bounding box center [1005, 228] width 74 height 15
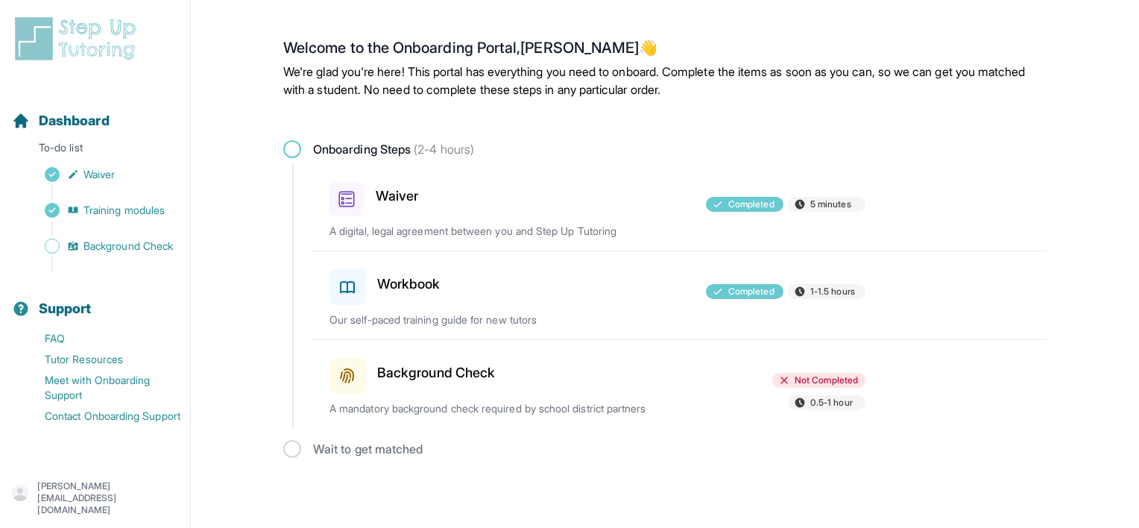
click at [422, 287] on h3 "Workbook" at bounding box center [408, 283] width 63 height 21
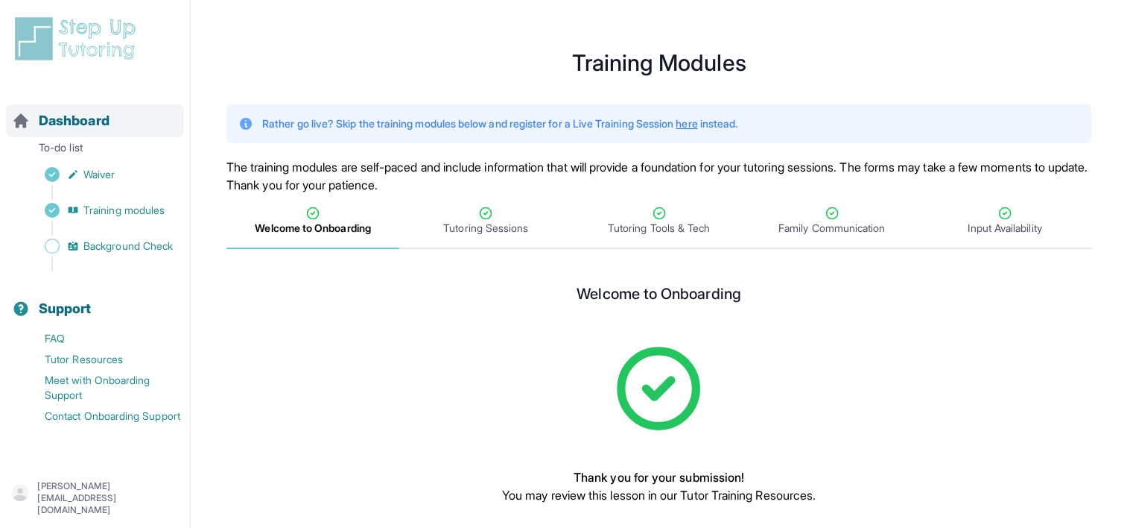
click at [82, 119] on span "Dashboard" at bounding box center [74, 120] width 71 height 21
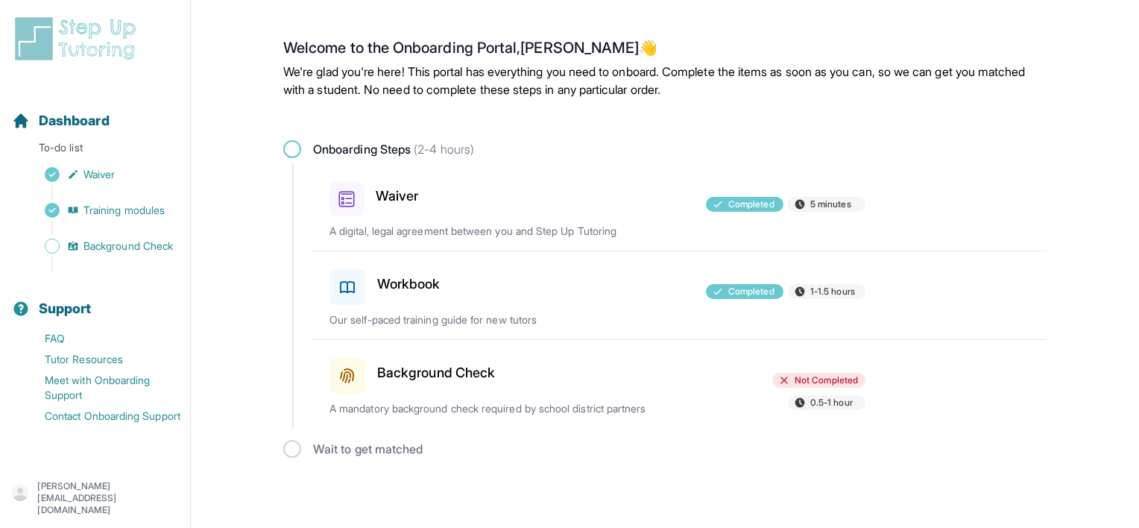
click at [469, 281] on div "Workbook" at bounding box center [416, 284] width 174 height 42
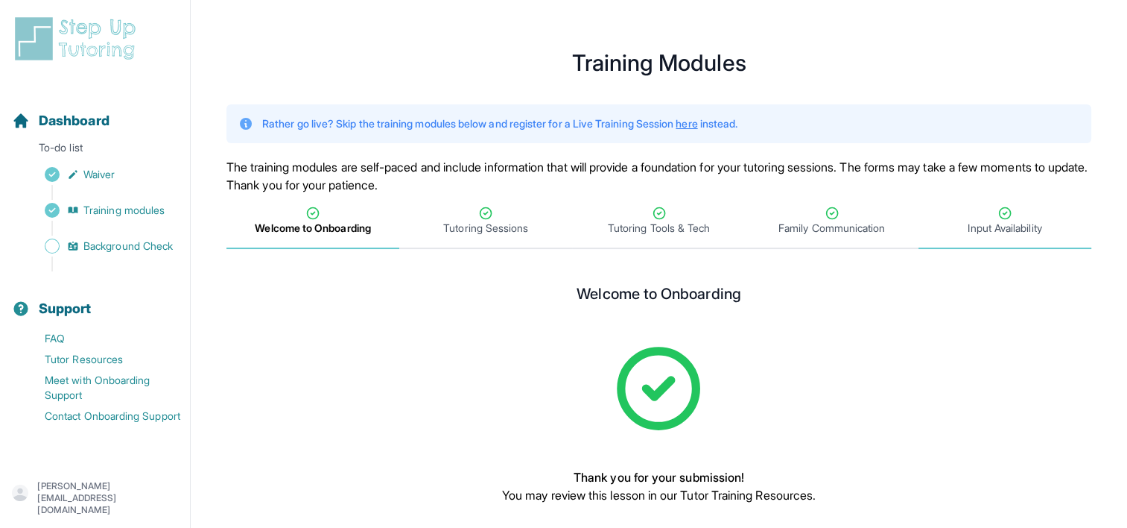
click at [1023, 224] on span "Input Availability" at bounding box center [1005, 228] width 74 height 15
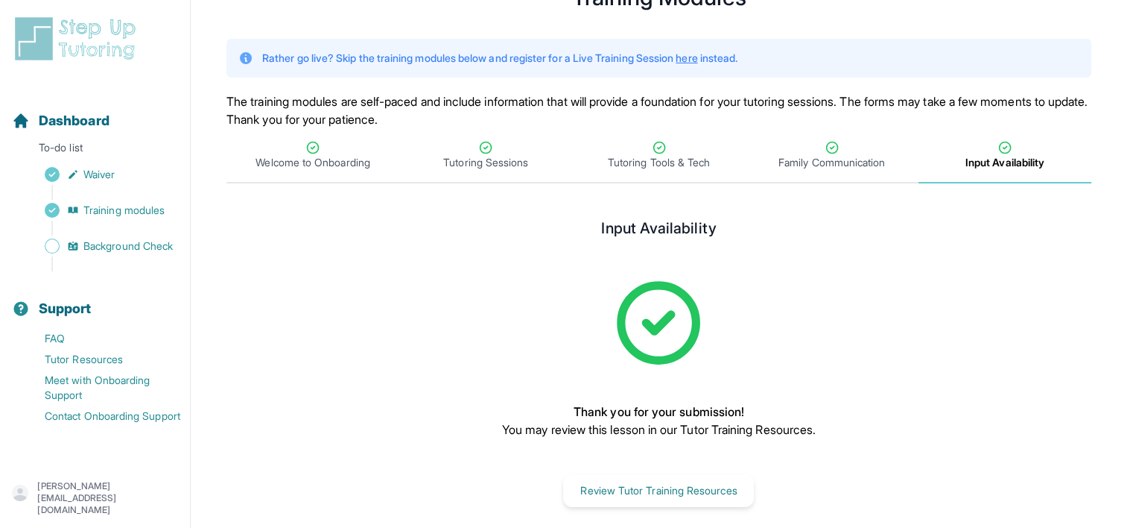
scroll to position [80, 0]
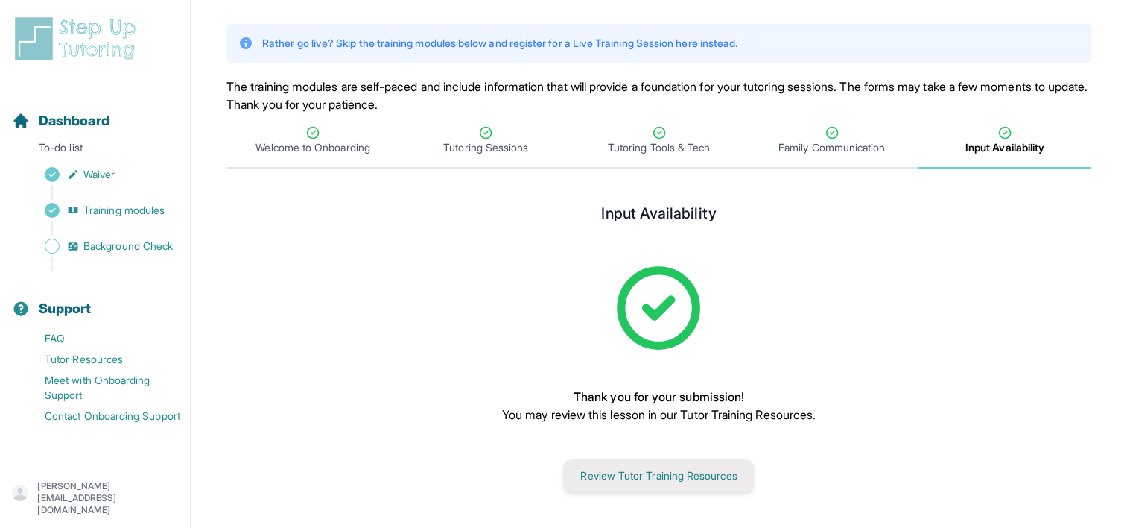
click at [620, 484] on button "Review Tutor Training Resources" at bounding box center [658, 475] width 191 height 33
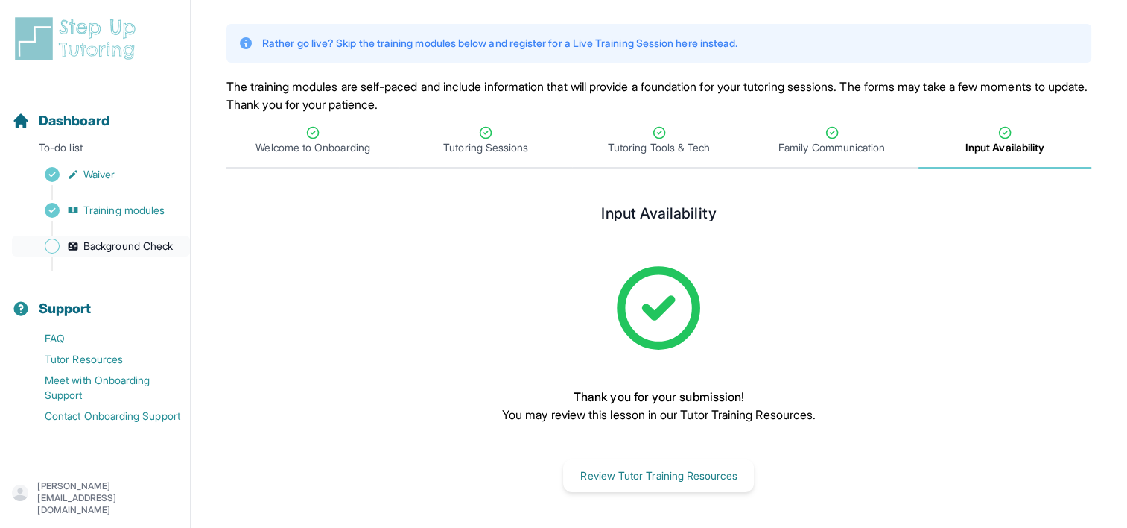
click at [103, 248] on span "Background Check" at bounding box center [127, 245] width 89 height 15
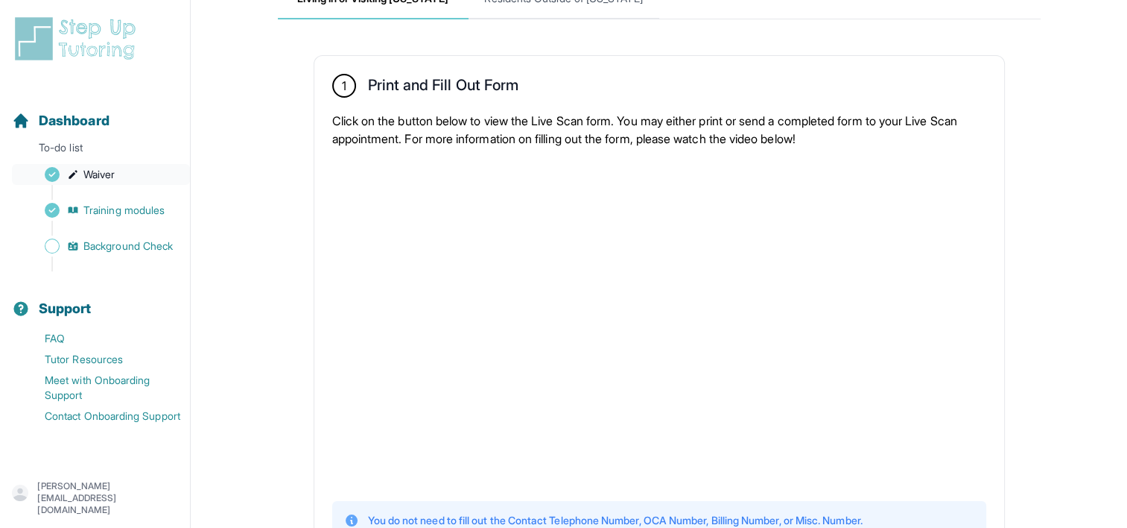
scroll to position [224, 0]
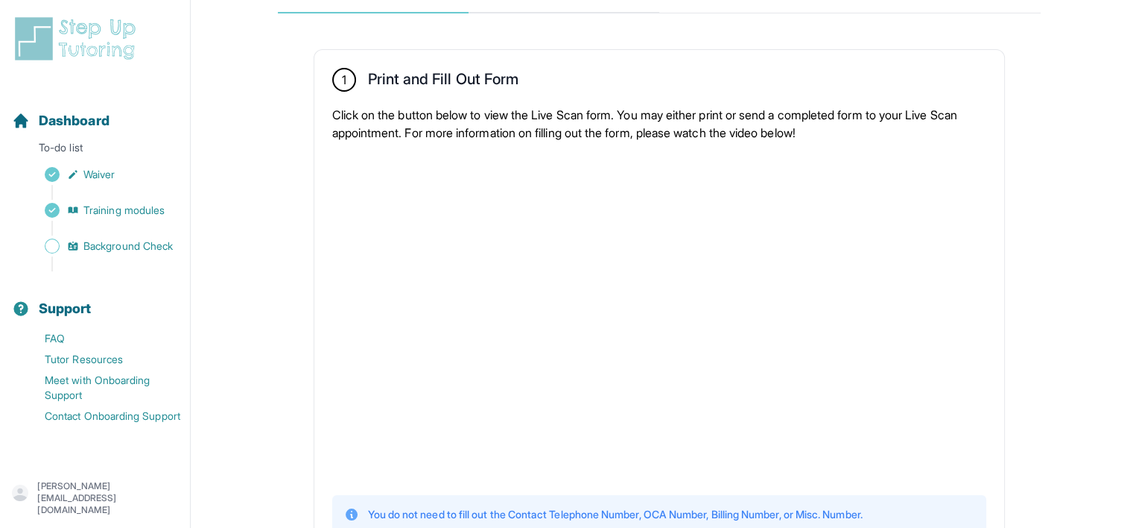
click at [134, 235] on div "Sidebar" at bounding box center [98, 228] width 172 height 15
click at [127, 244] on span "Background Check" at bounding box center [127, 245] width 89 height 15
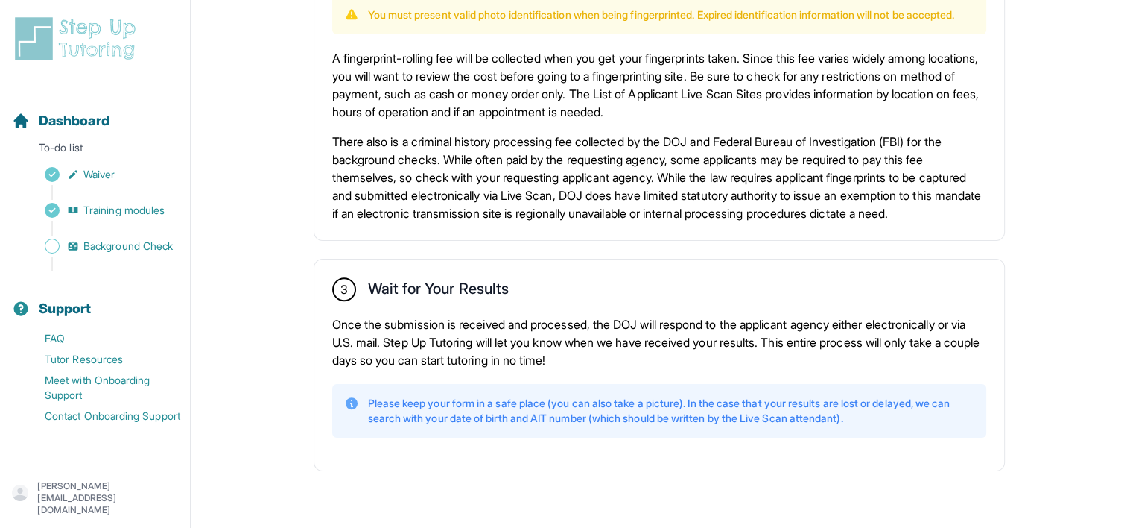
scroll to position [1066, 0]
click at [72, 125] on span "Dashboard" at bounding box center [74, 120] width 71 height 21
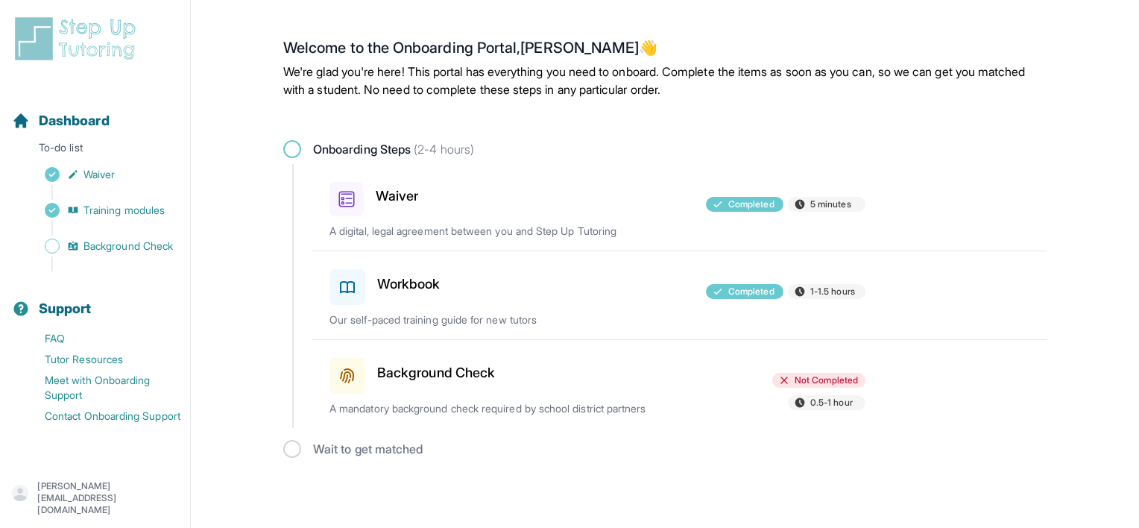
click at [656, 377] on div at bounding box center [597, 373] width 174 height 42
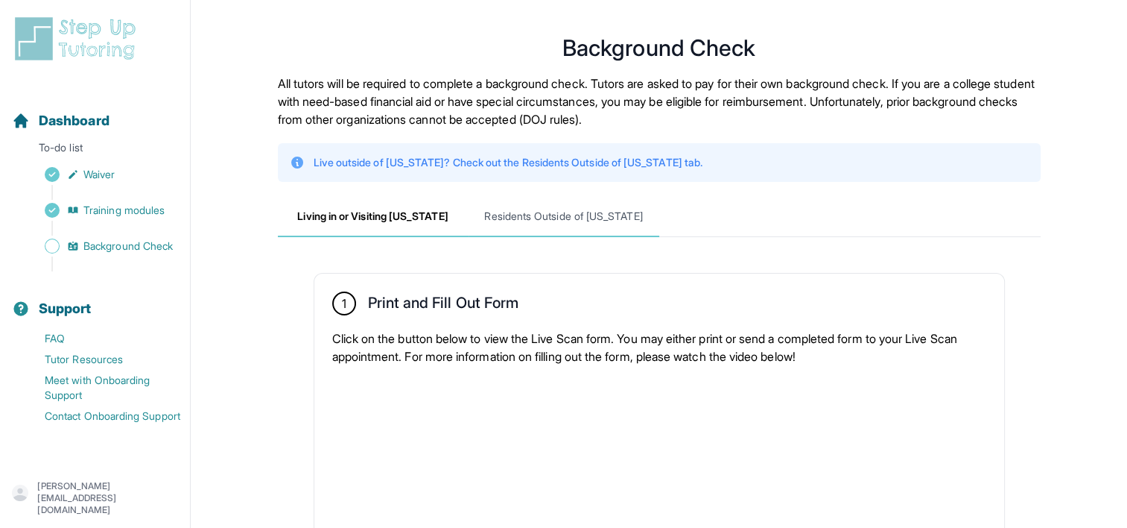
click at [522, 206] on span "Residents Outside of [US_STATE]" at bounding box center [564, 217] width 191 height 40
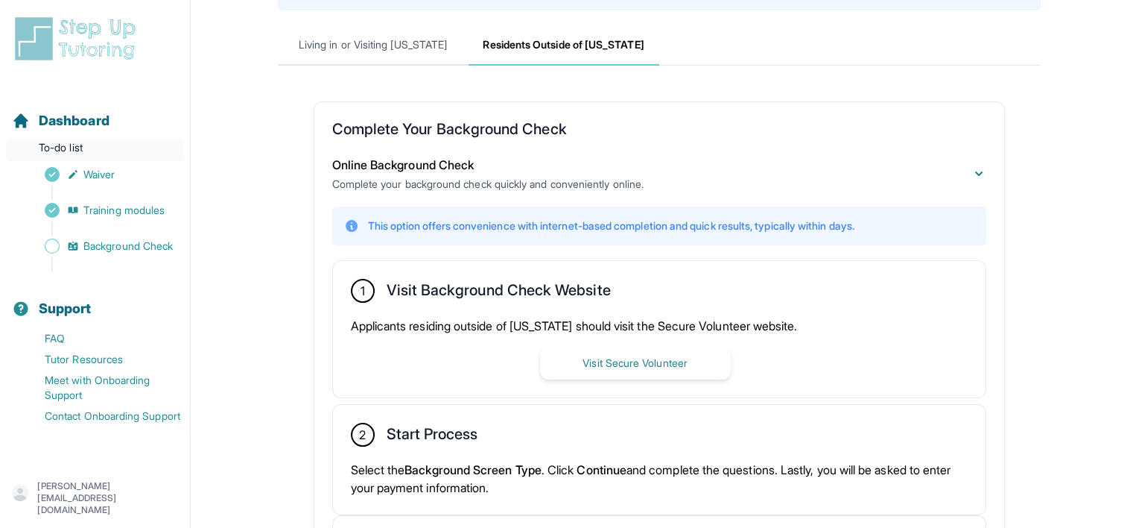
scroll to position [57, 0]
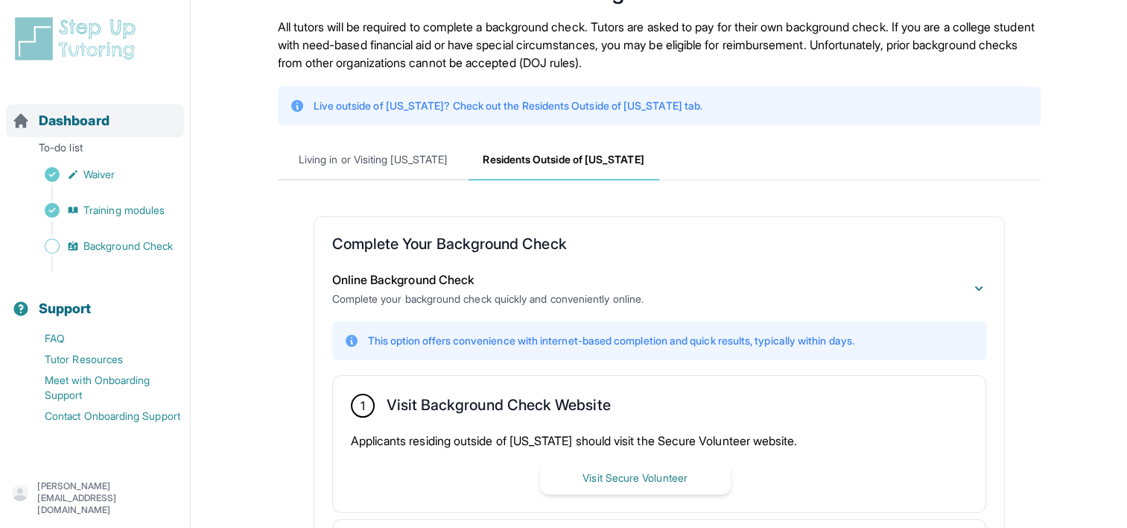
click at [83, 134] on div "Dashboard" at bounding box center [95, 120] width 178 height 33
click at [101, 119] on span "Dashboard" at bounding box center [74, 120] width 71 height 21
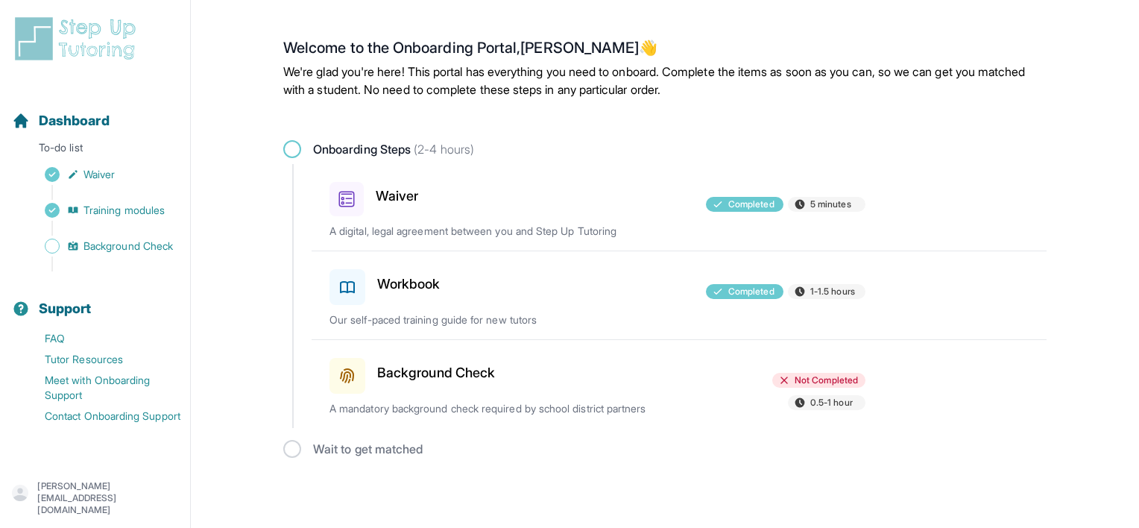
click at [441, 371] on h3 "Background Check" at bounding box center [436, 372] width 118 height 21
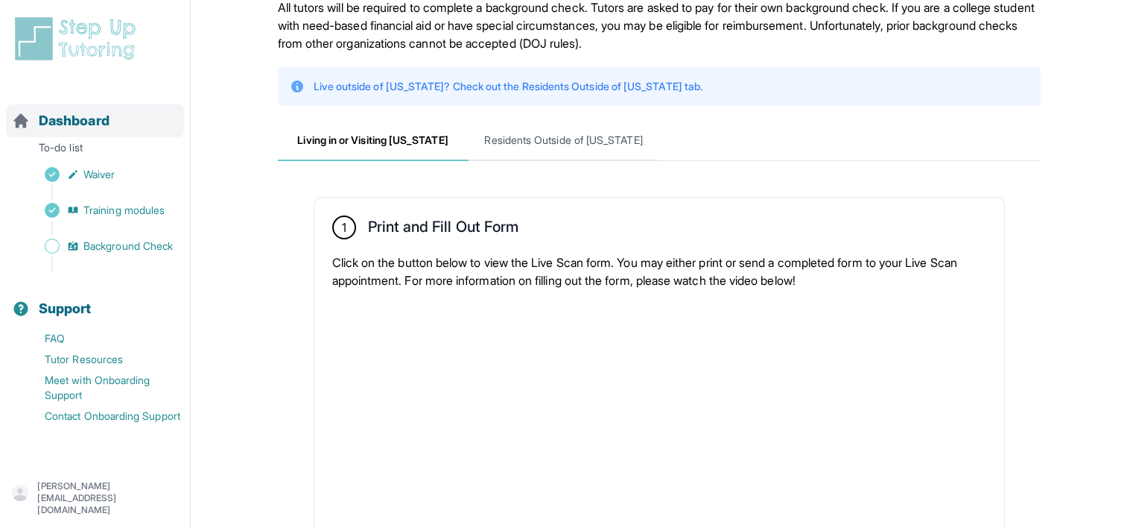
scroll to position [75, 0]
click at [107, 114] on span "Dashboard" at bounding box center [74, 120] width 71 height 21
